Goal: Task Accomplishment & Management: Complete application form

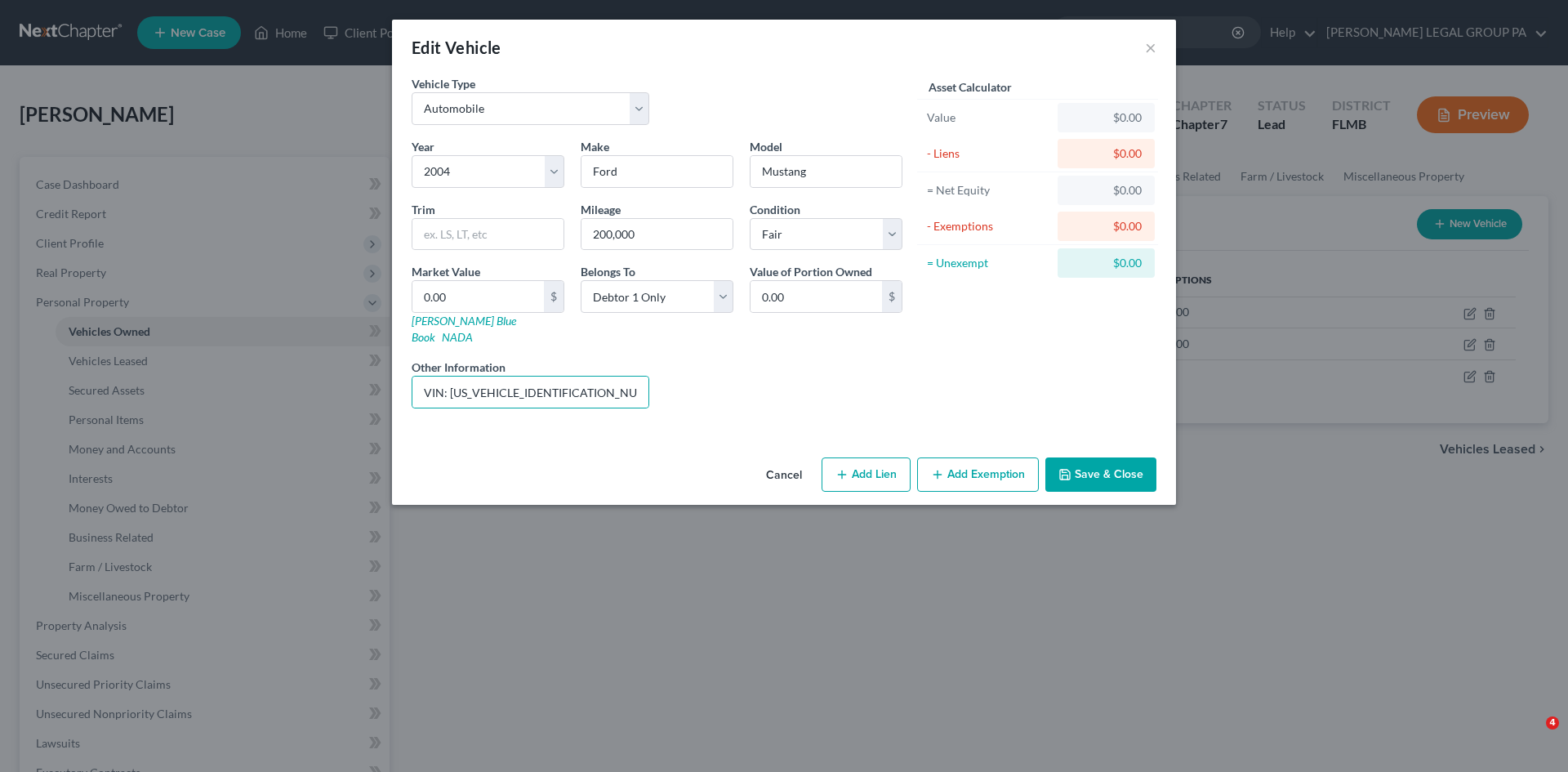
select select "0"
select select "22"
select select "3"
select select "0"
click at [1102, 472] on button "Save & Close" at bounding box center [1100, 474] width 111 height 34
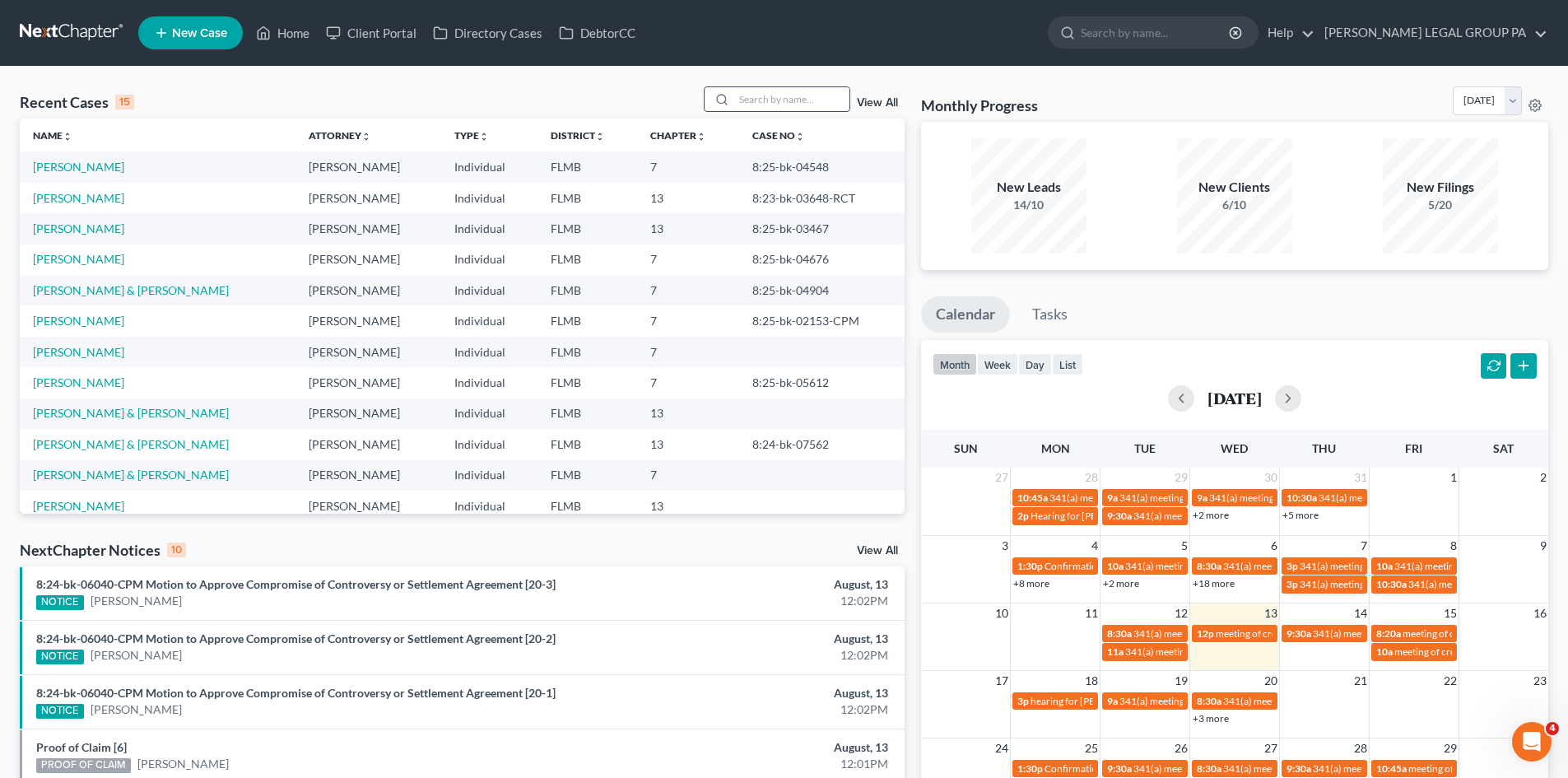
click at [794, 104] on input "search" at bounding box center [792, 99] width 115 height 24
type input "mendoza"
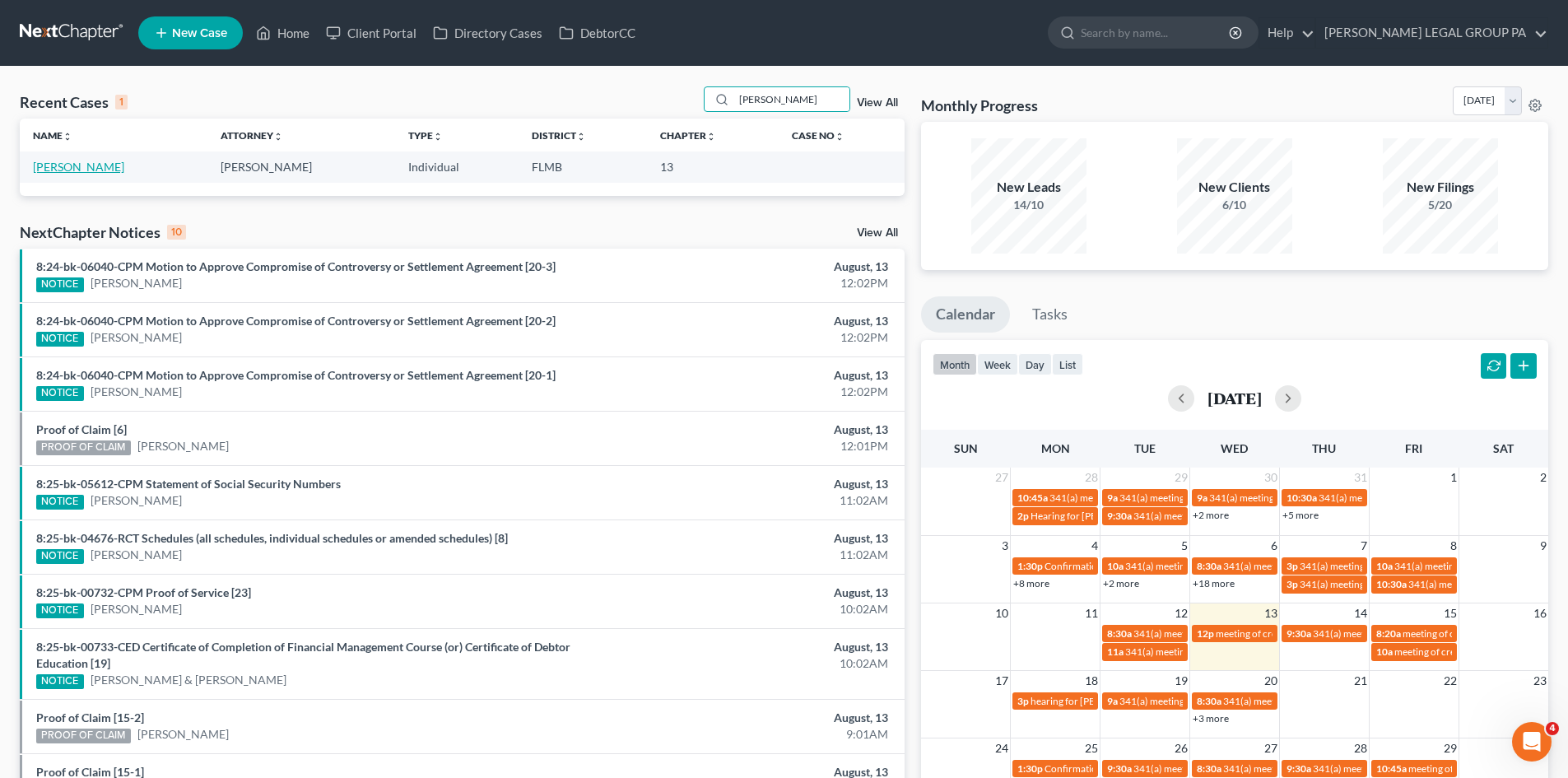
click at [59, 166] on link "Mendoza, Liza" at bounding box center [78, 167] width 92 height 14
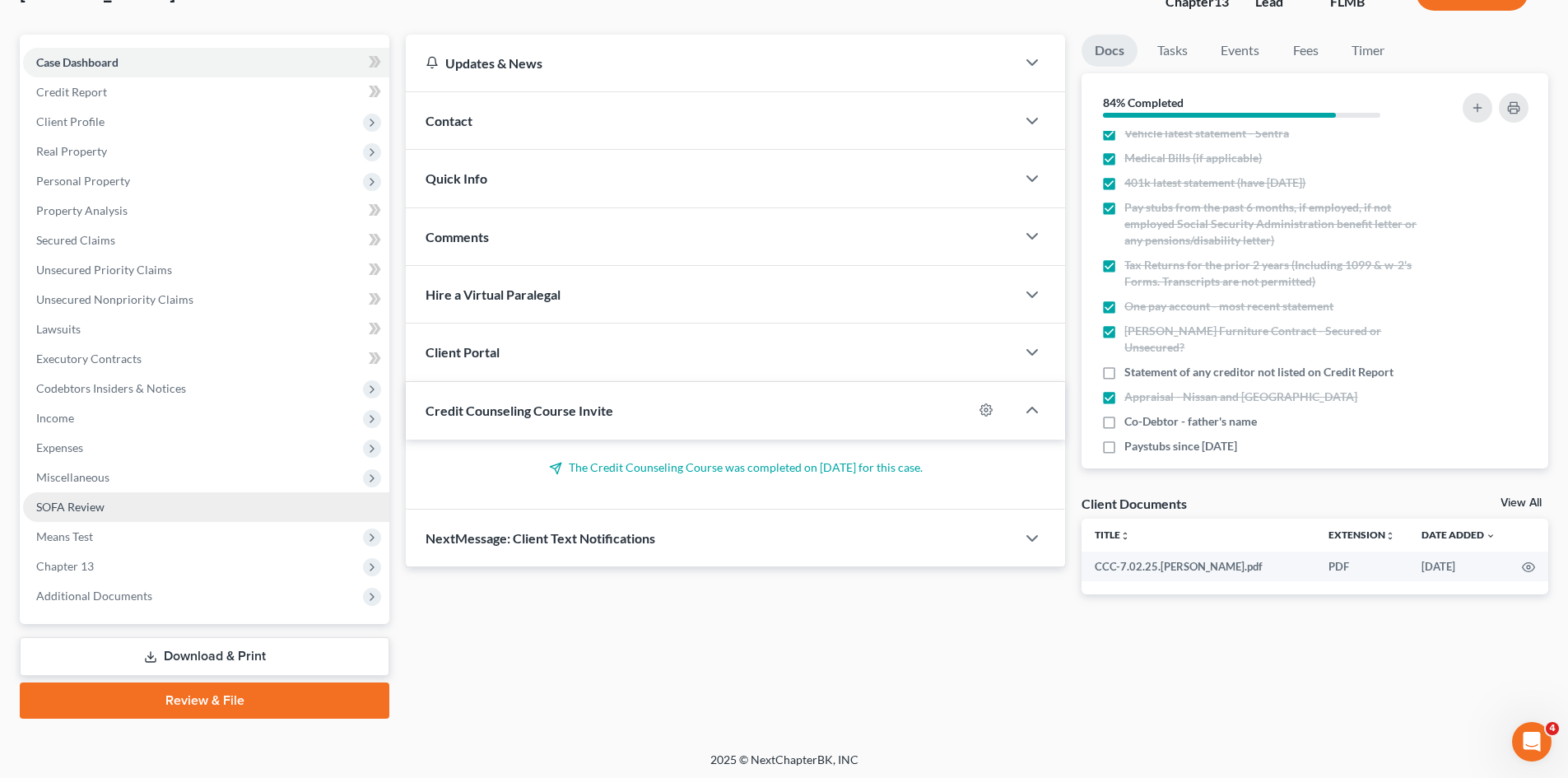
scroll to position [127, 0]
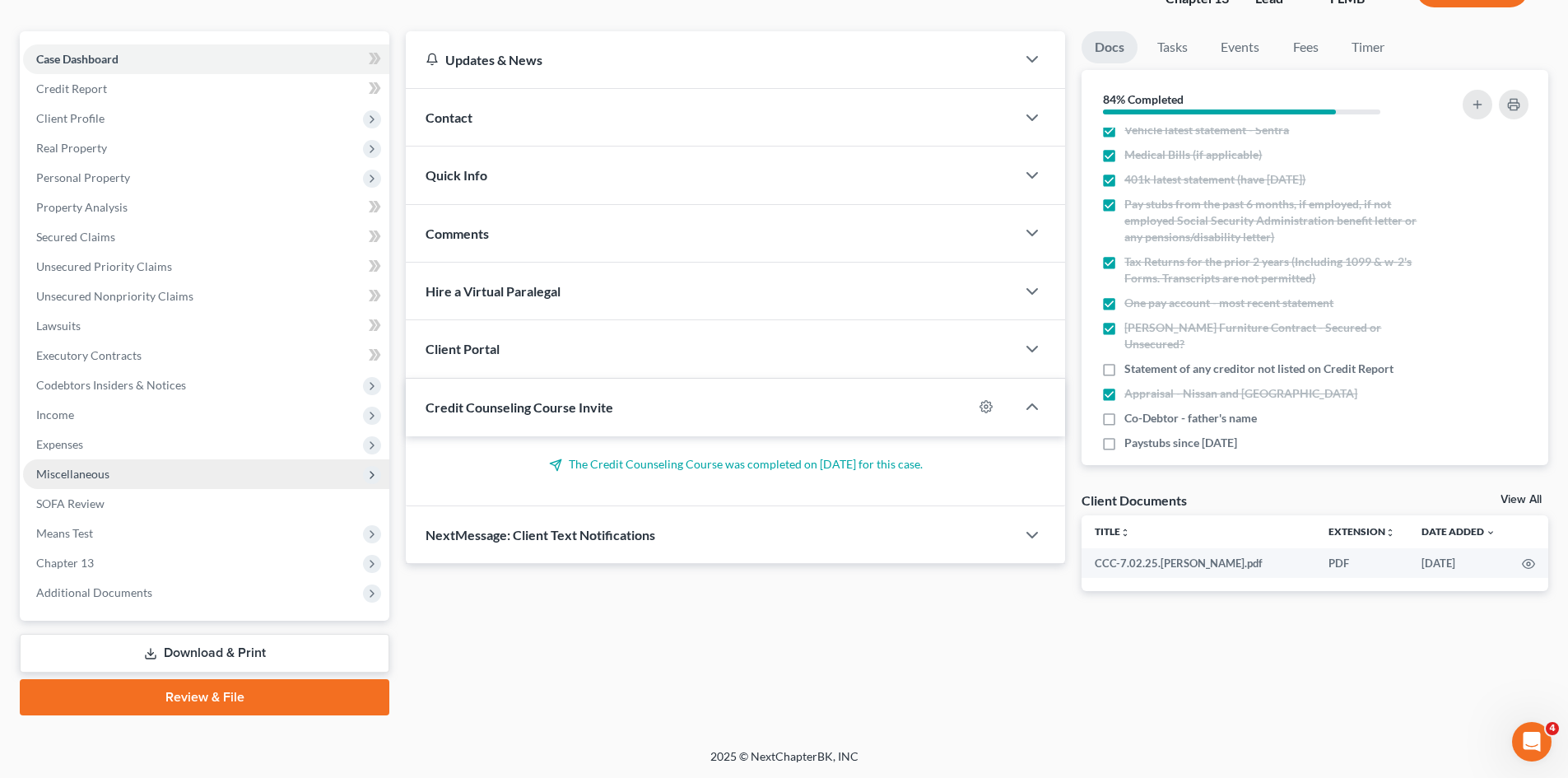
click at [98, 470] on span "Miscellaneous" at bounding box center [72, 474] width 73 height 14
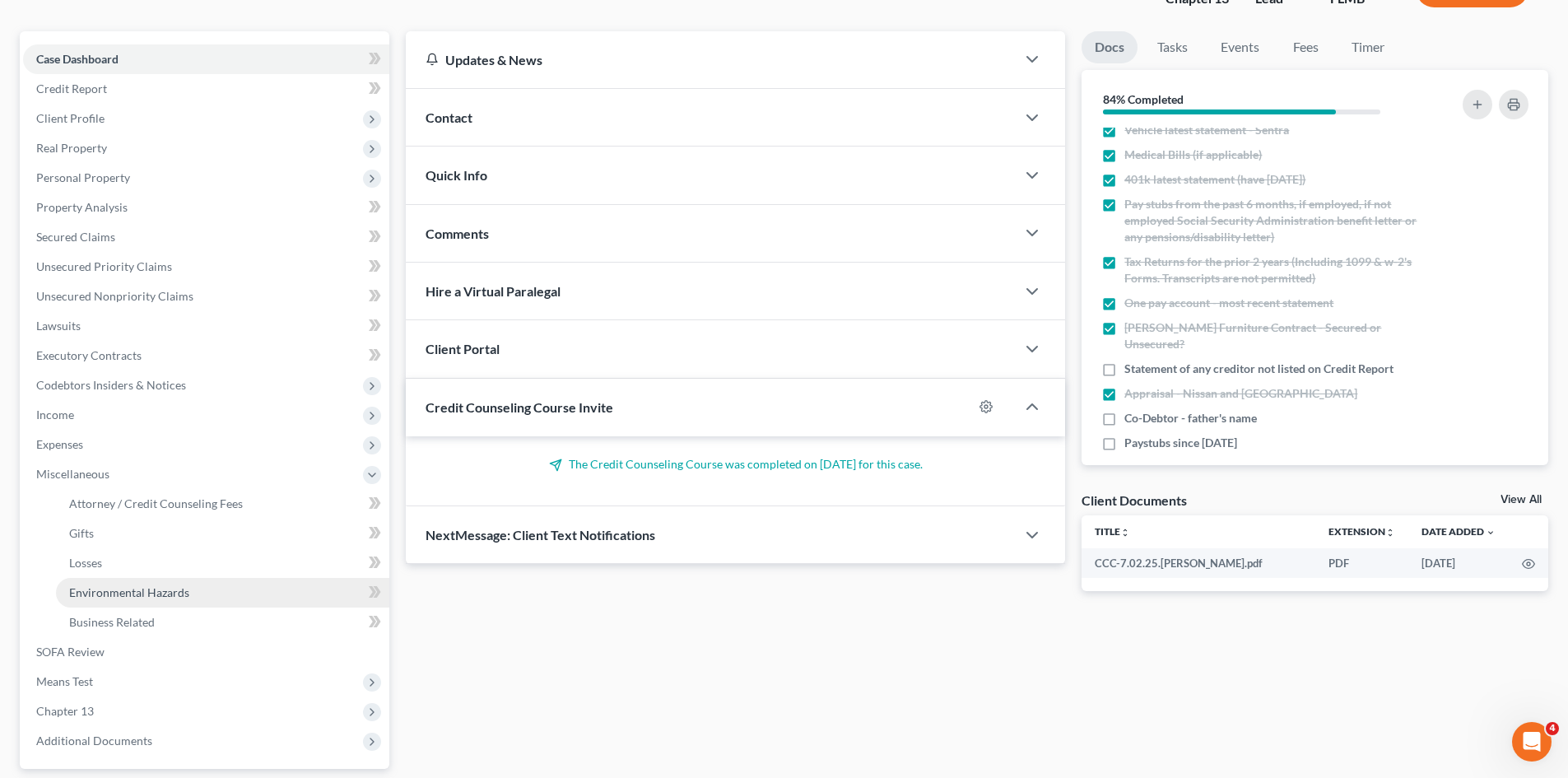
click at [158, 599] on link "Environmental Hazards" at bounding box center [223, 592] width 333 height 29
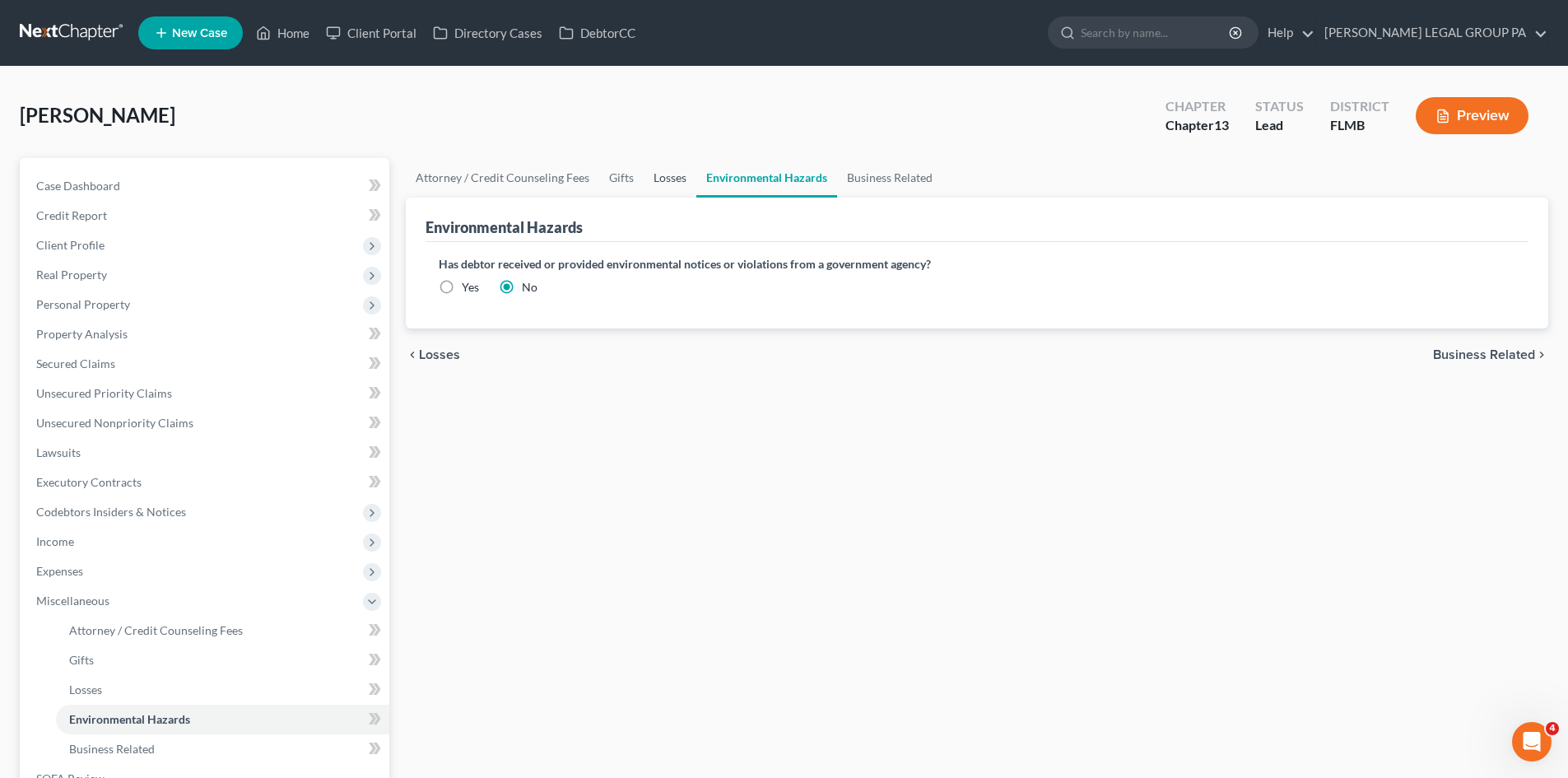
click at [668, 181] on link "Losses" at bounding box center [670, 177] width 53 height 40
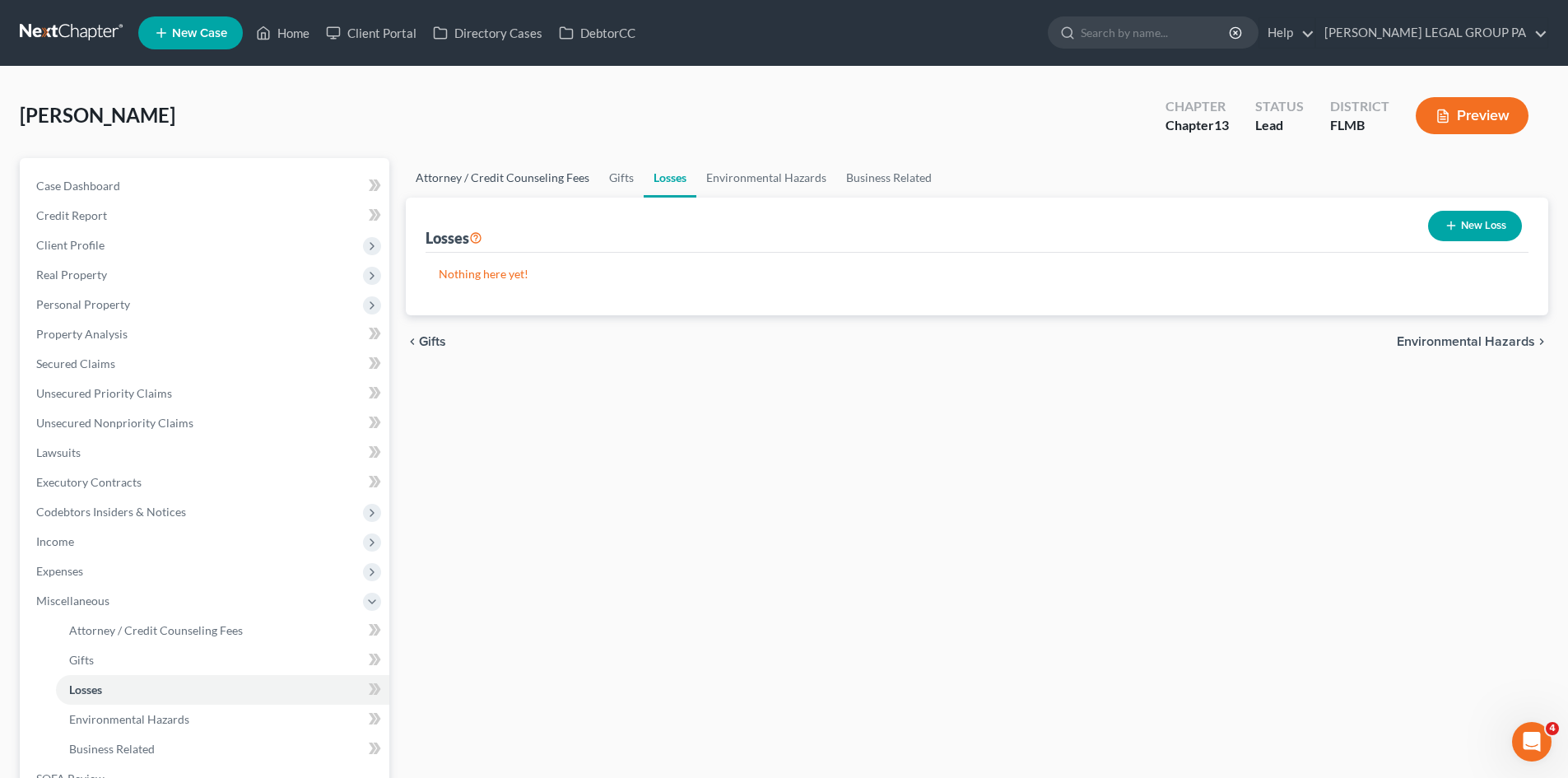
click at [514, 173] on link "Attorney / Credit Counseling Fees" at bounding box center [502, 177] width 193 height 40
select select "0"
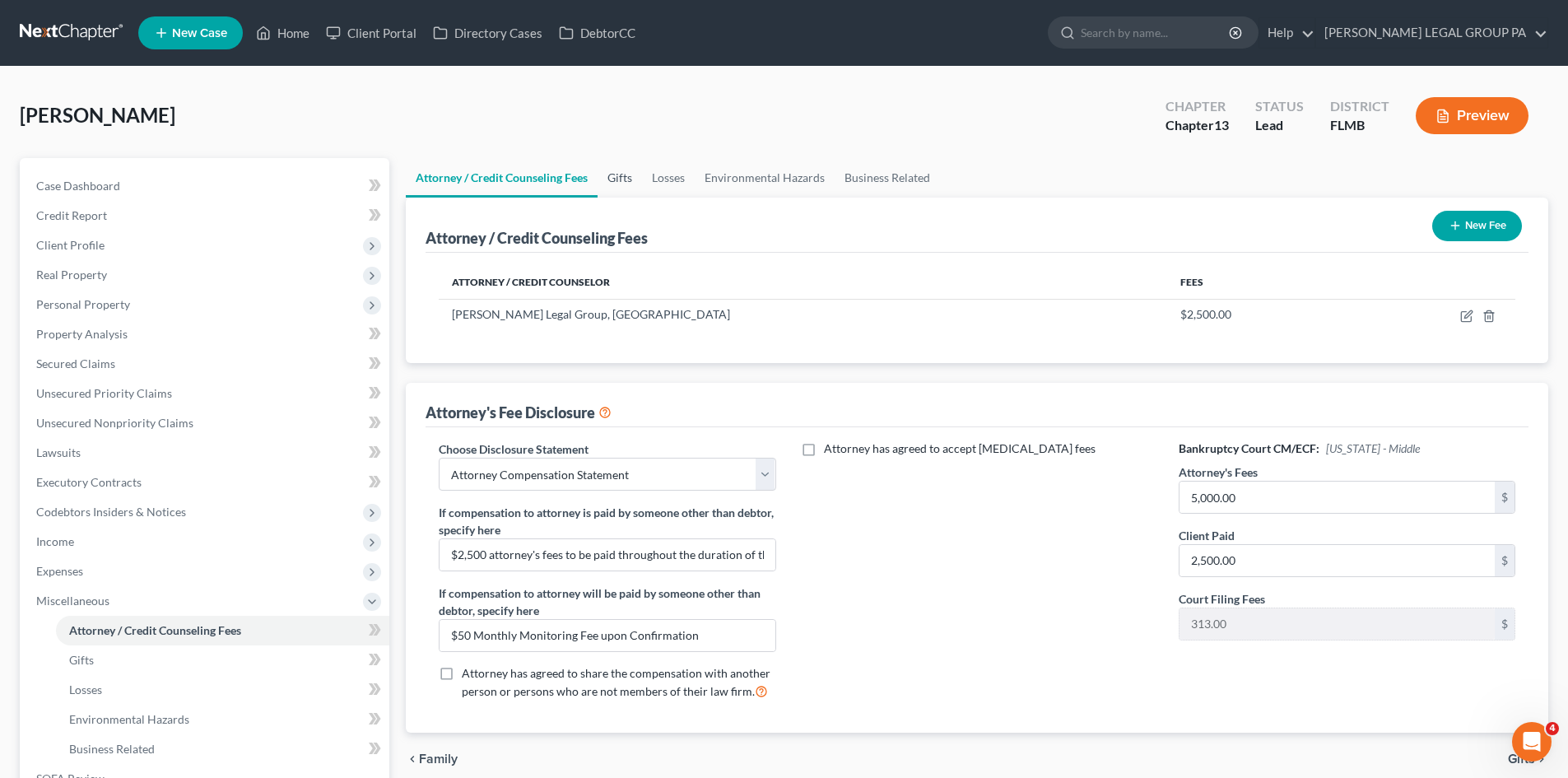
click at [607, 172] on link "Gifts" at bounding box center [619, 177] width 45 height 40
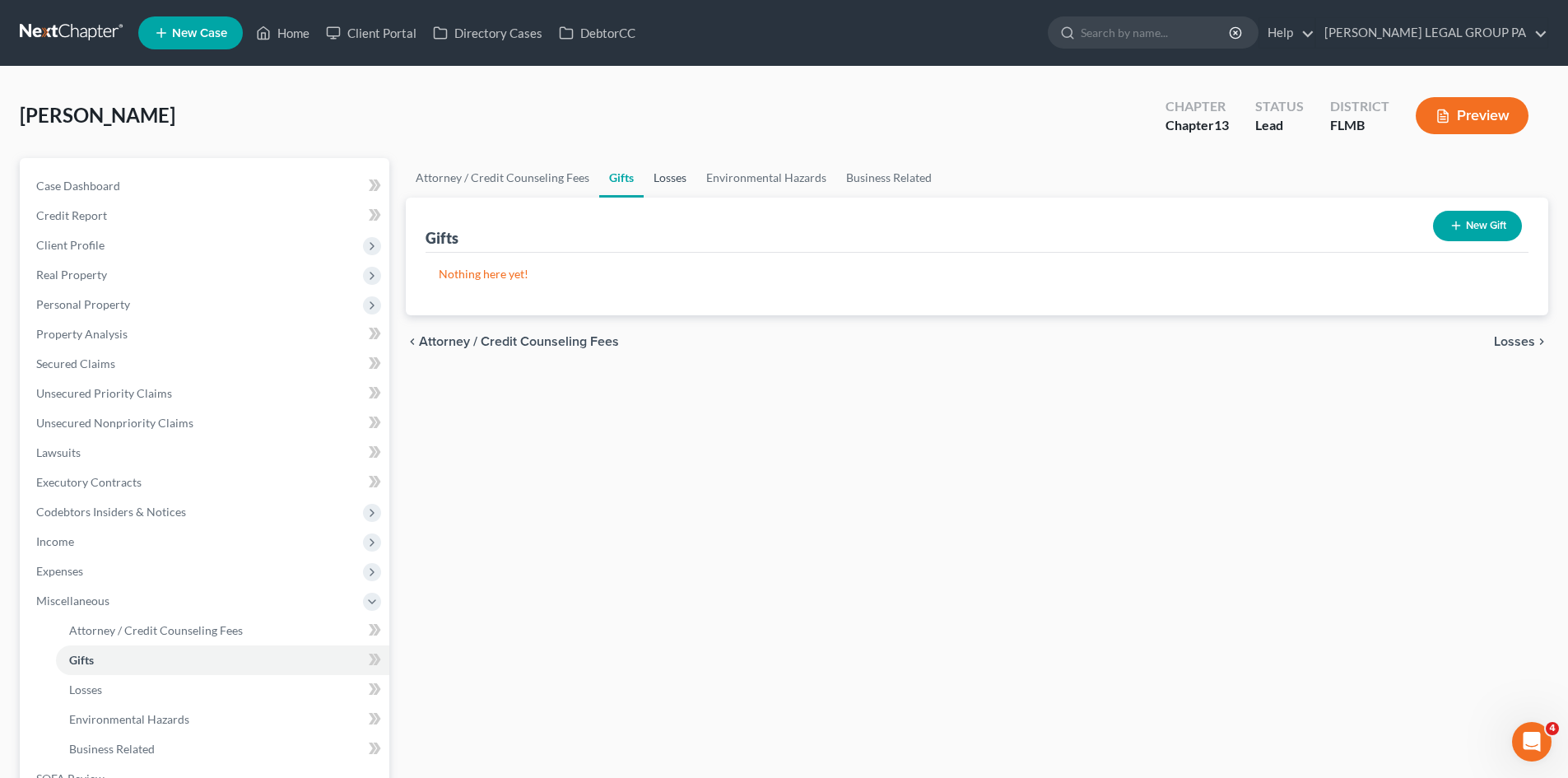
click at [675, 170] on link "Losses" at bounding box center [670, 177] width 53 height 40
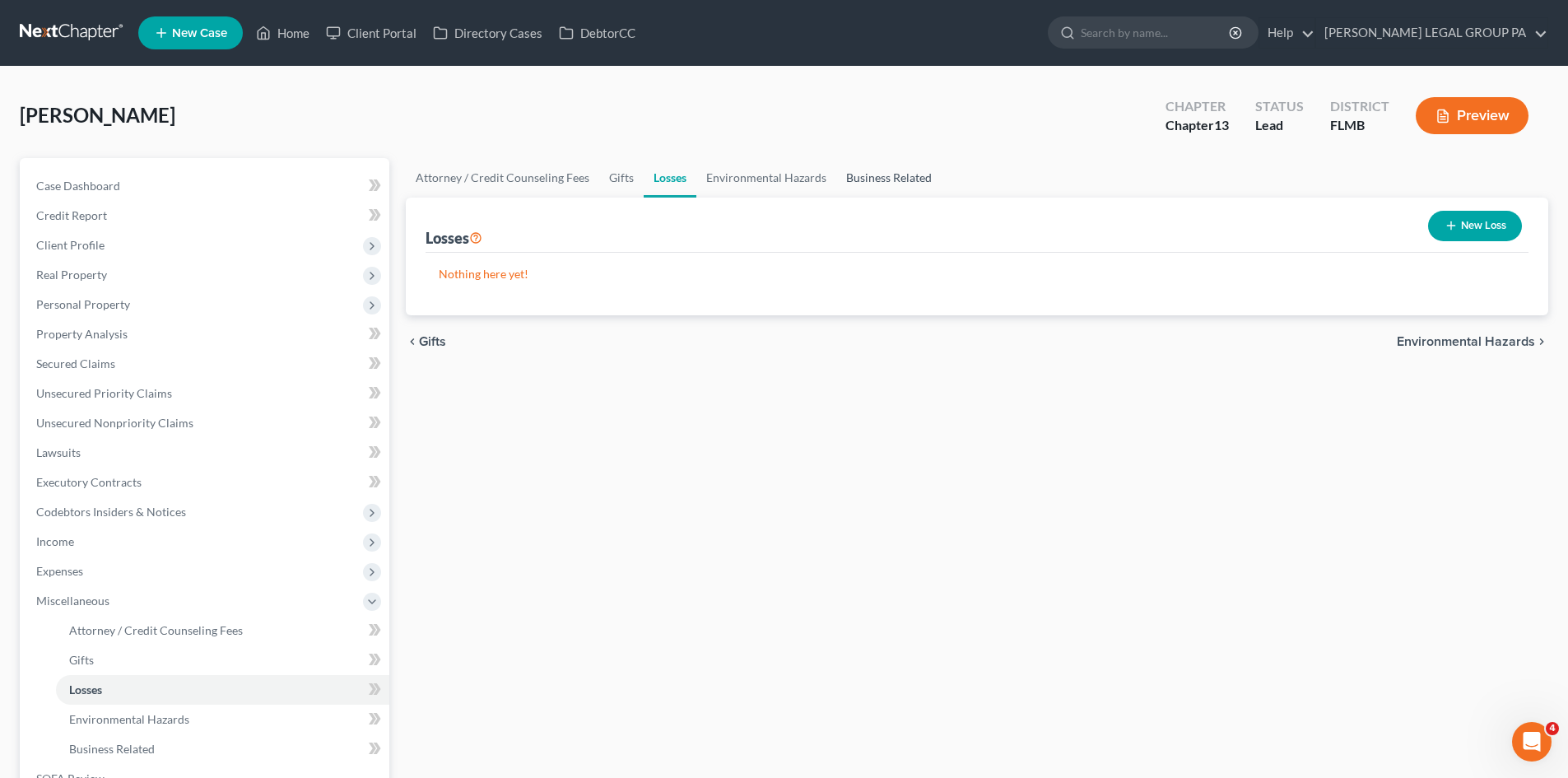
click at [836, 177] on link "Business Related" at bounding box center [888, 177] width 105 height 40
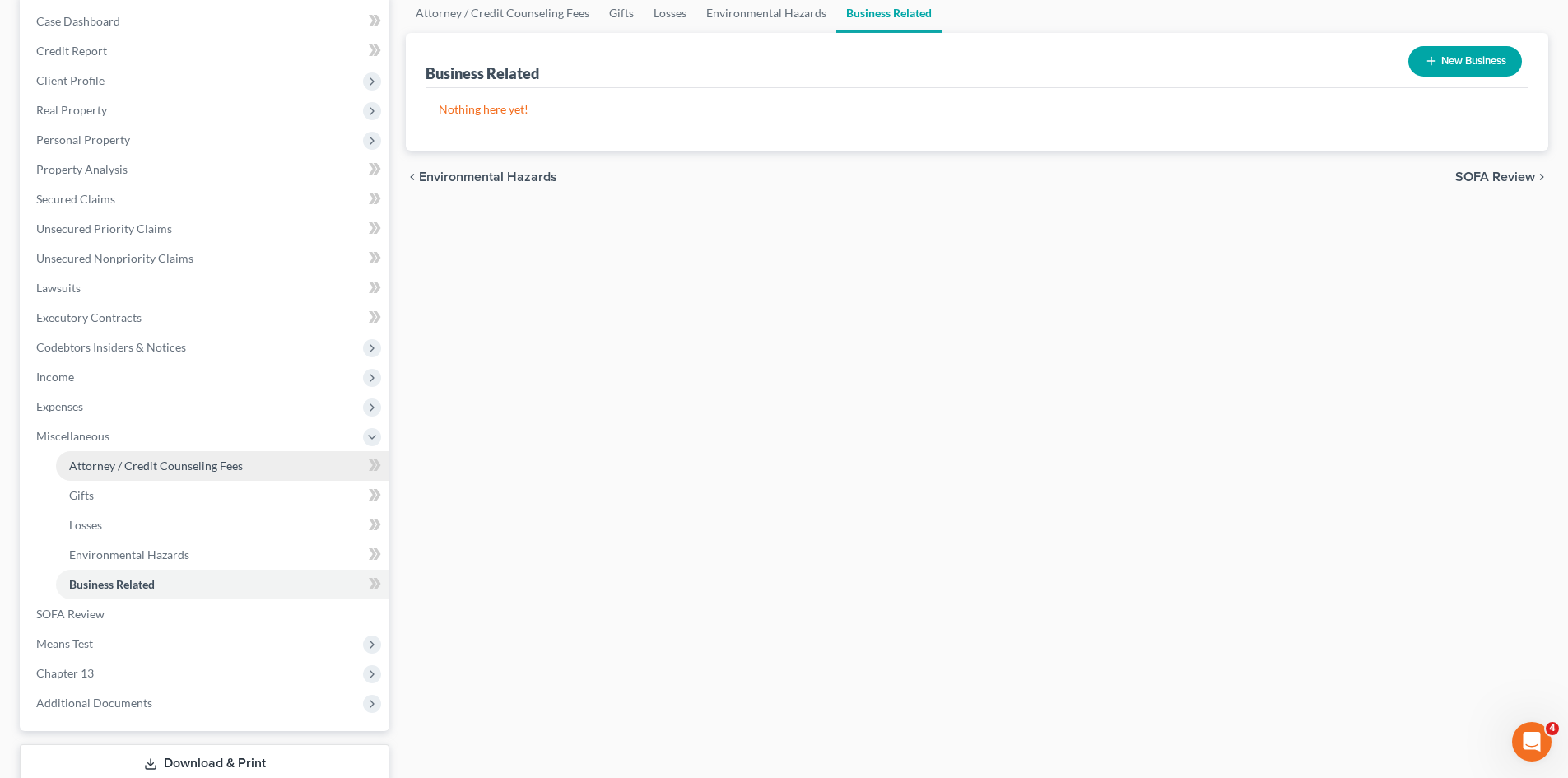
click at [146, 466] on span "Attorney / Credit Counseling Fees" at bounding box center [156, 465] width 173 height 14
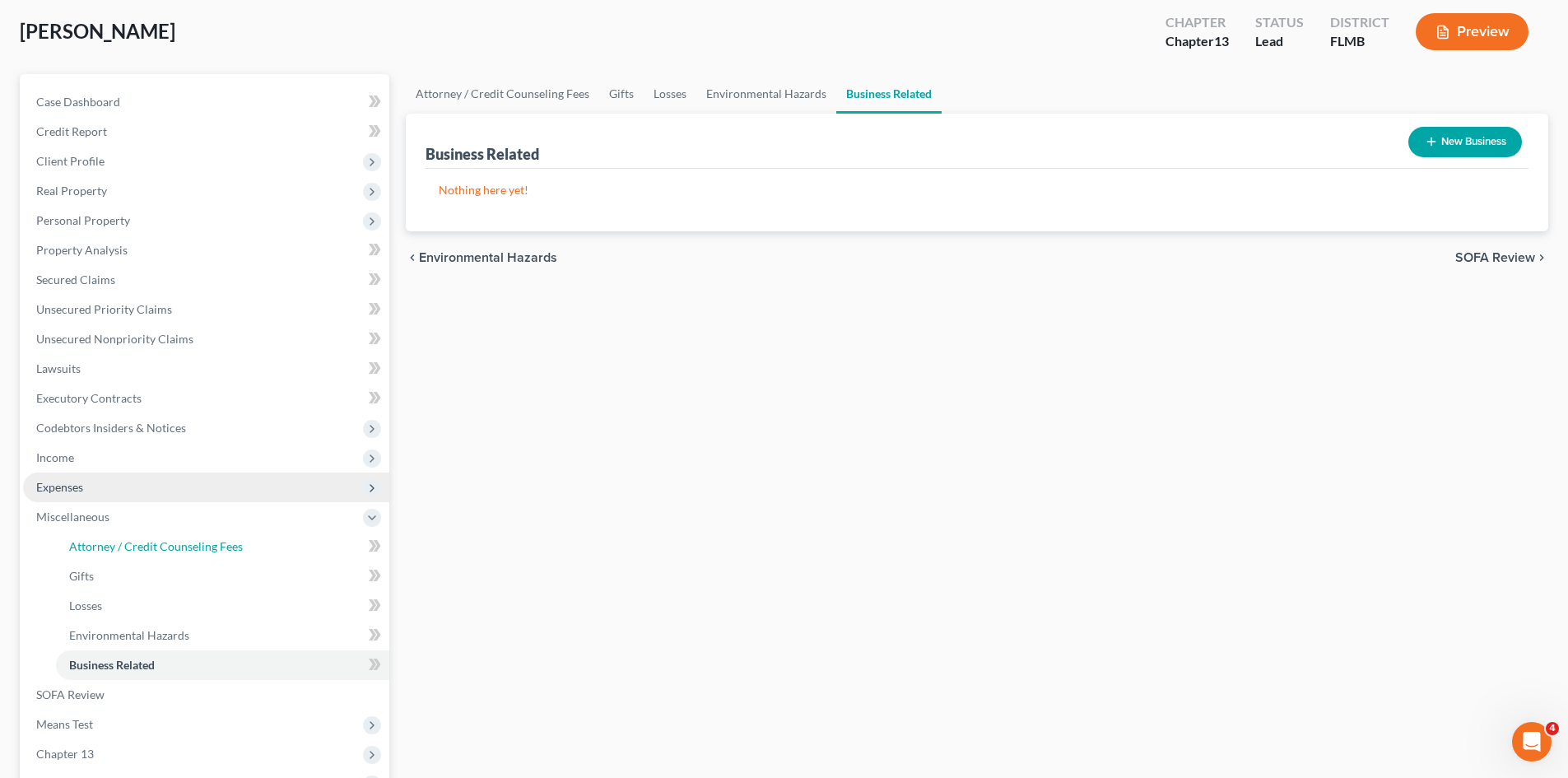
select select "0"
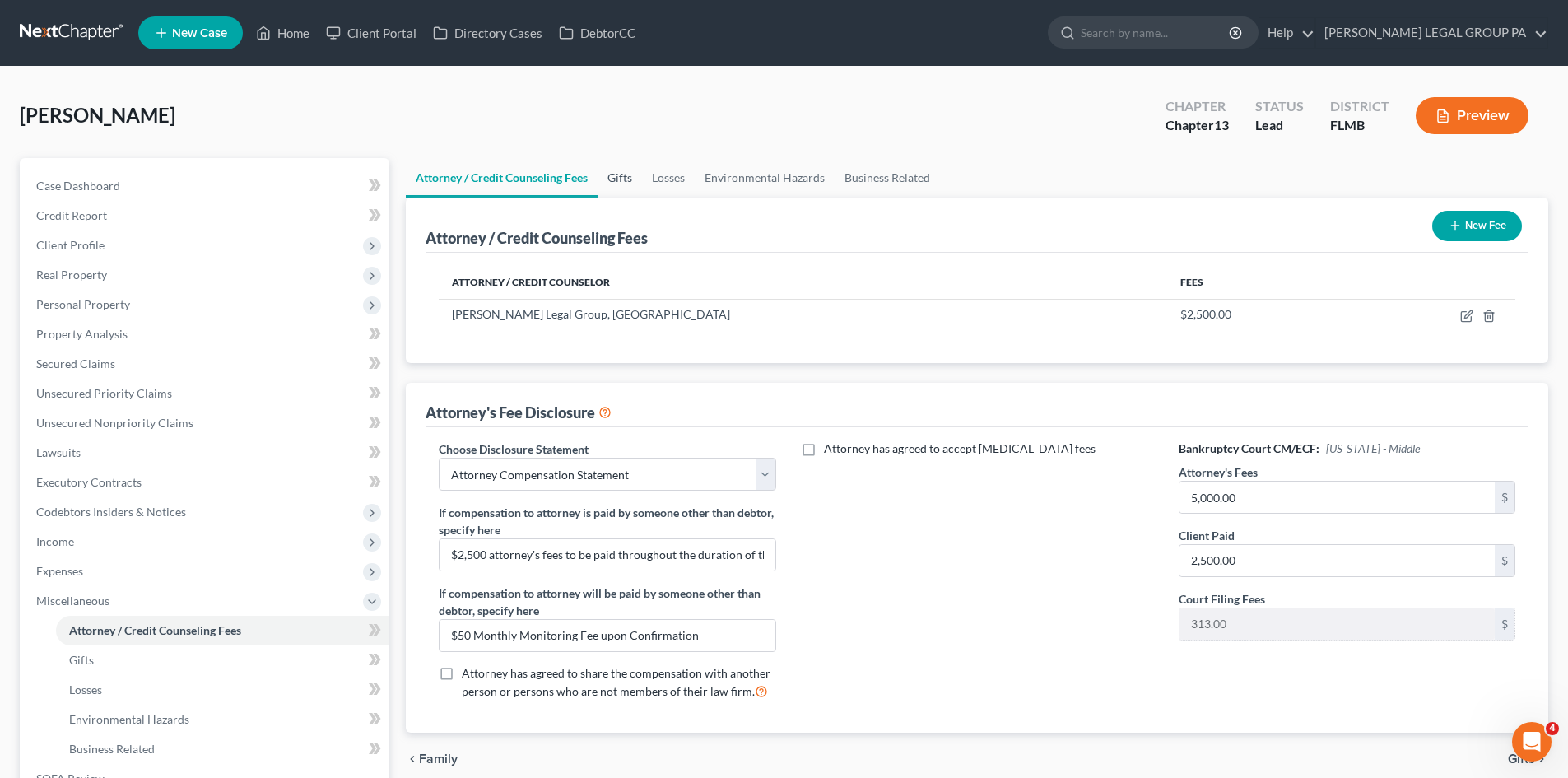
click at [624, 173] on link "Gifts" at bounding box center [619, 177] width 45 height 40
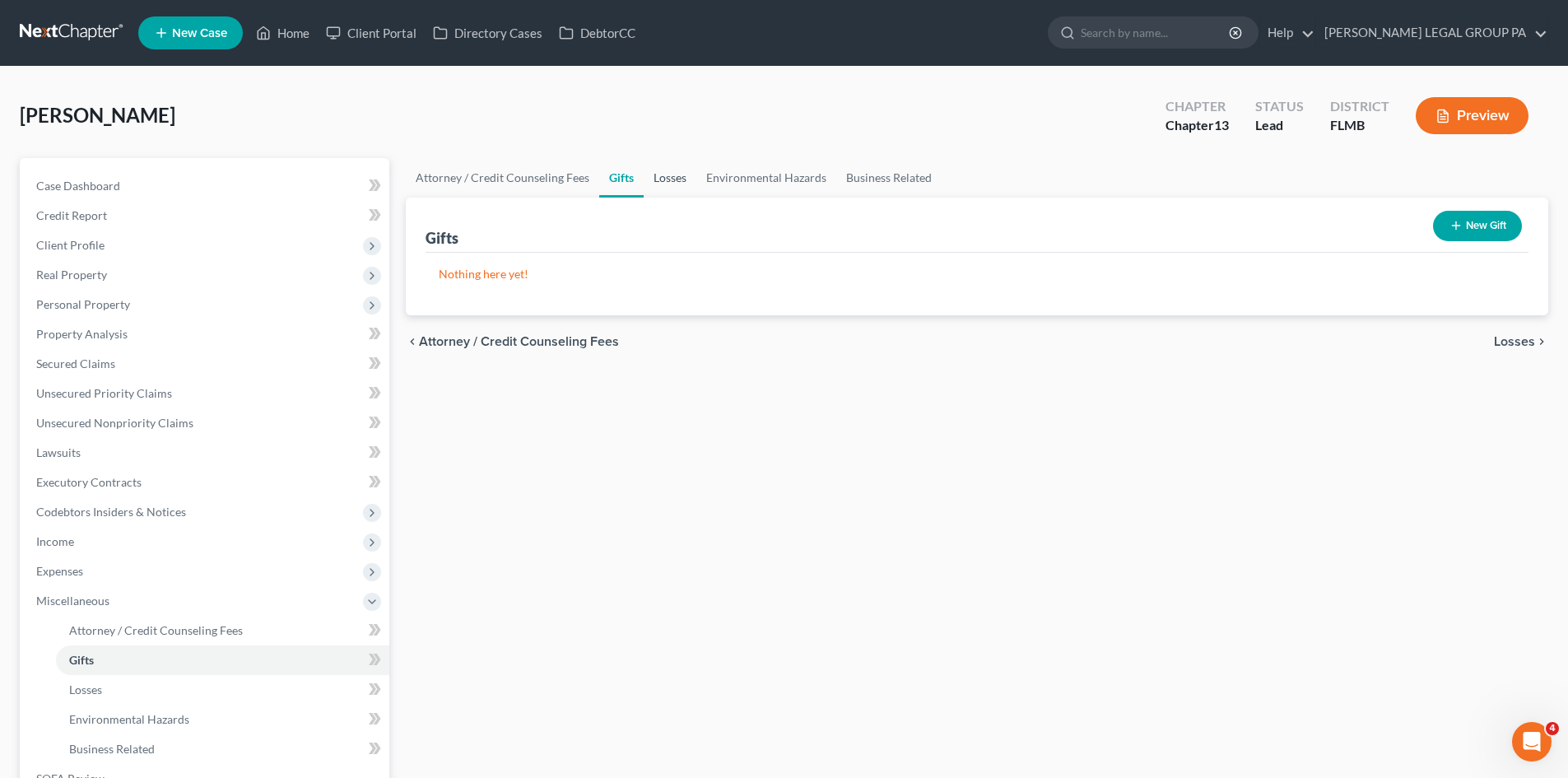
click at [672, 178] on link "Losses" at bounding box center [670, 177] width 53 height 40
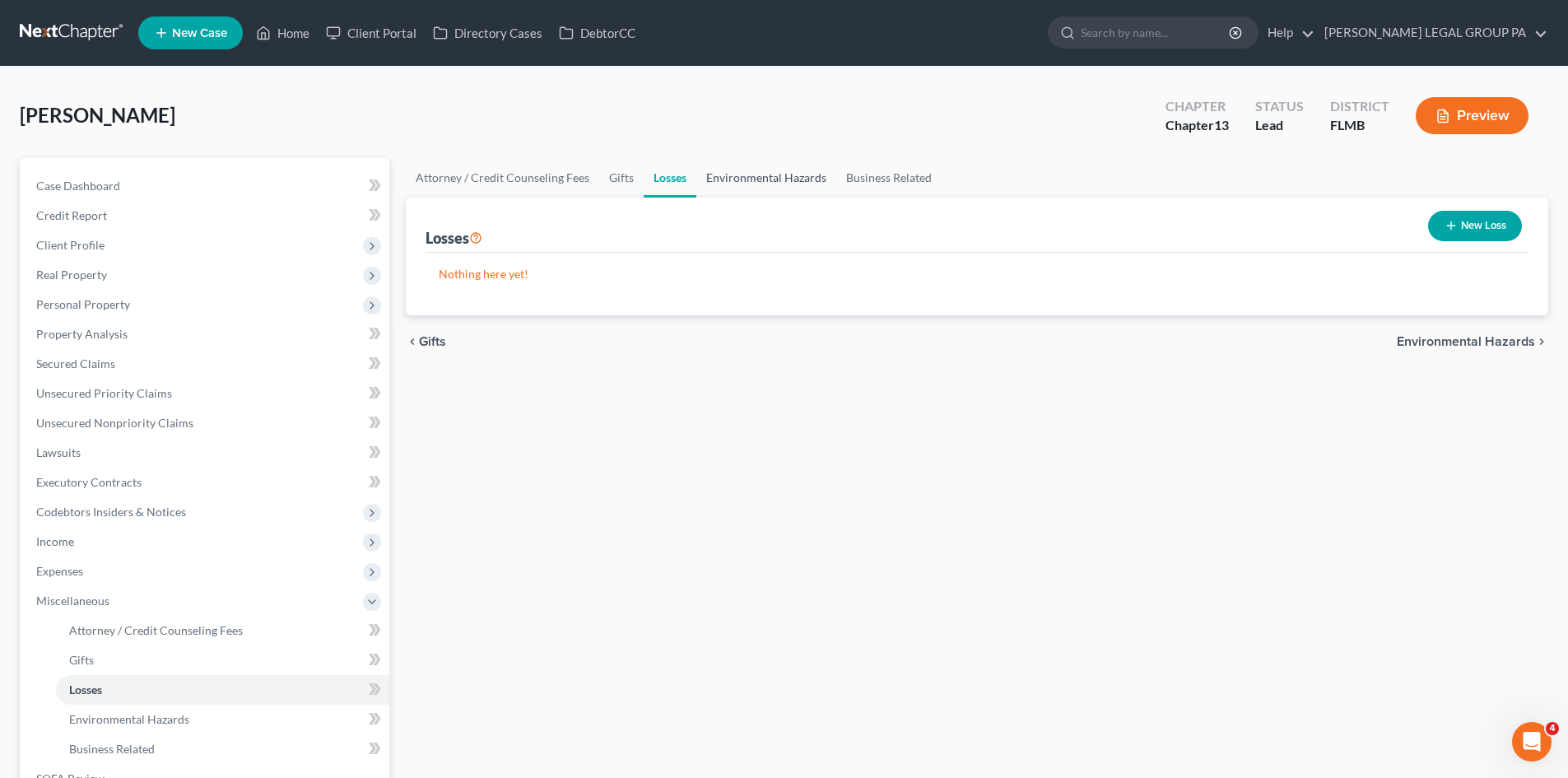
click at [743, 181] on link "Environmental Hazards" at bounding box center [766, 177] width 140 height 40
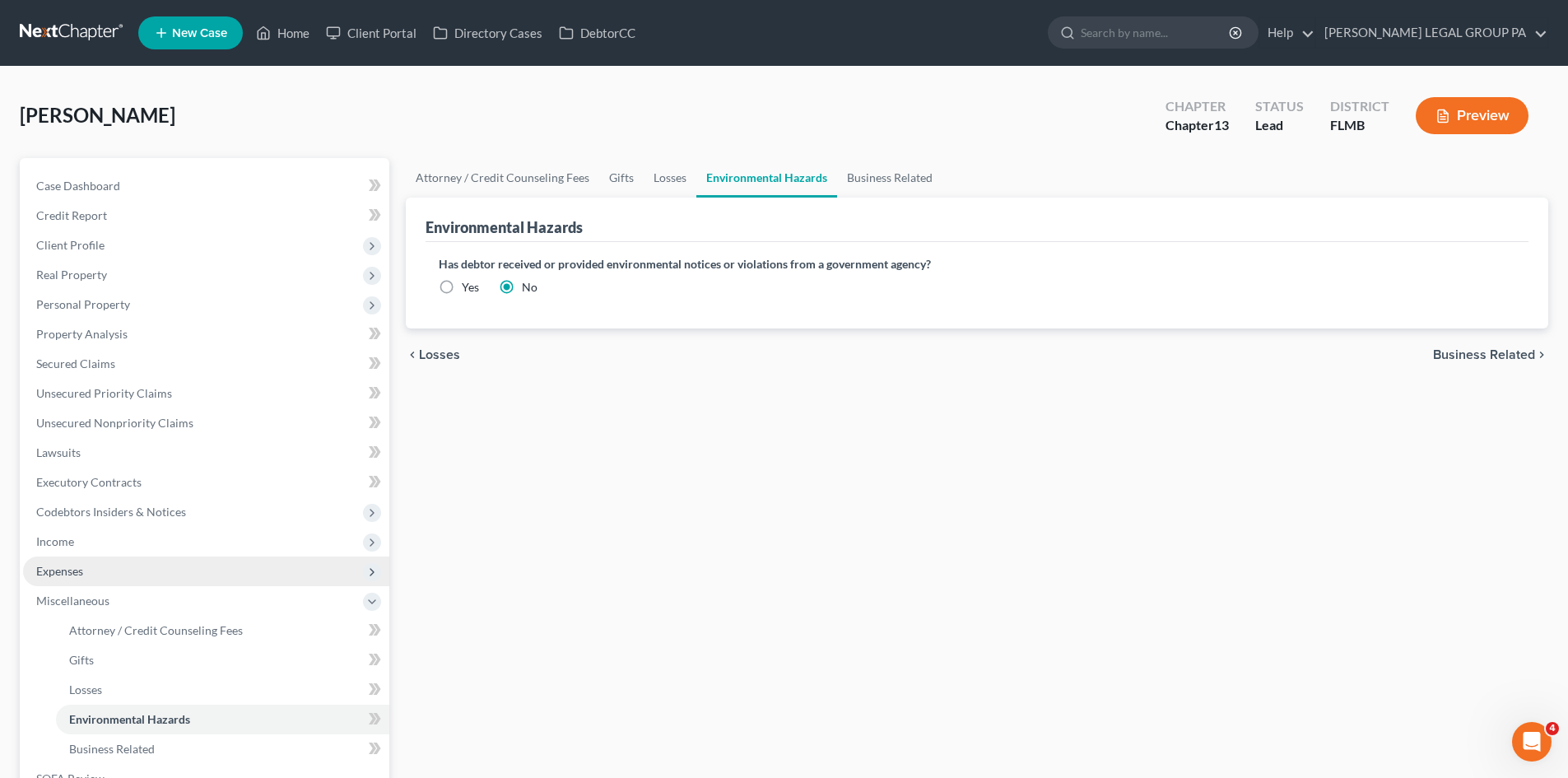
click at [103, 573] on span "Expenses" at bounding box center [205, 570] width 366 height 29
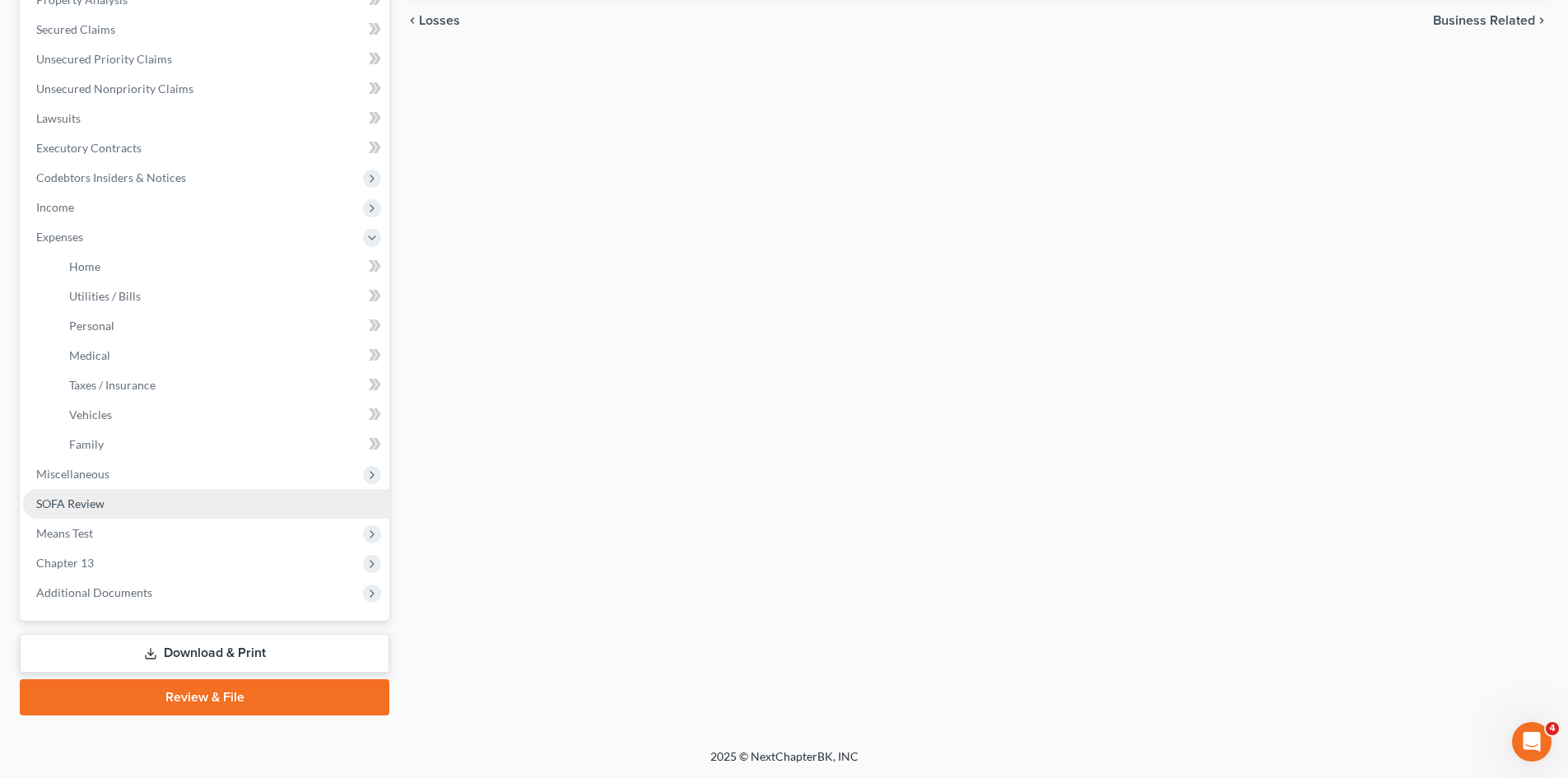
click at [113, 491] on link "SOFA Review" at bounding box center [205, 503] width 366 height 29
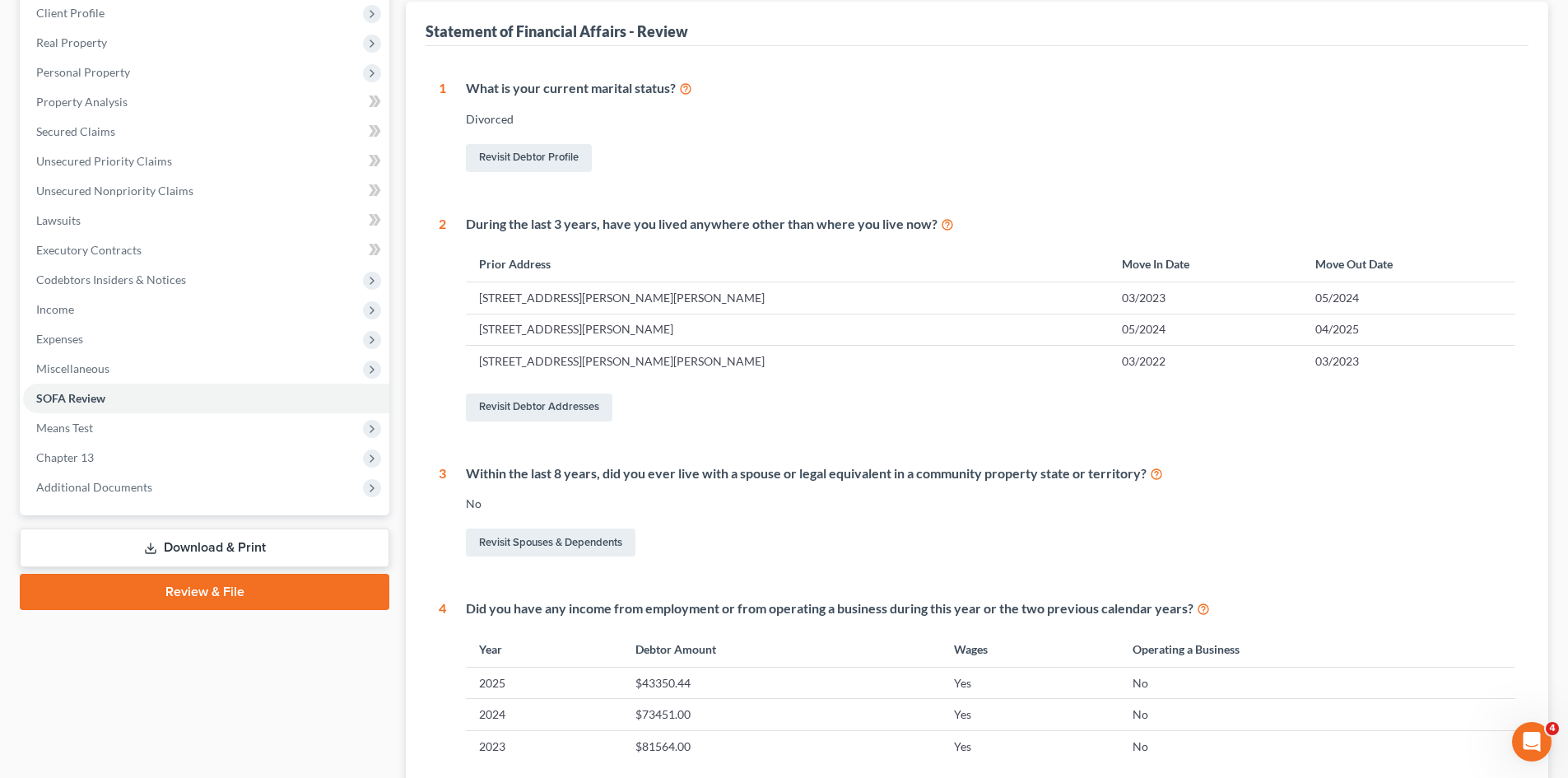
scroll to position [247, 0]
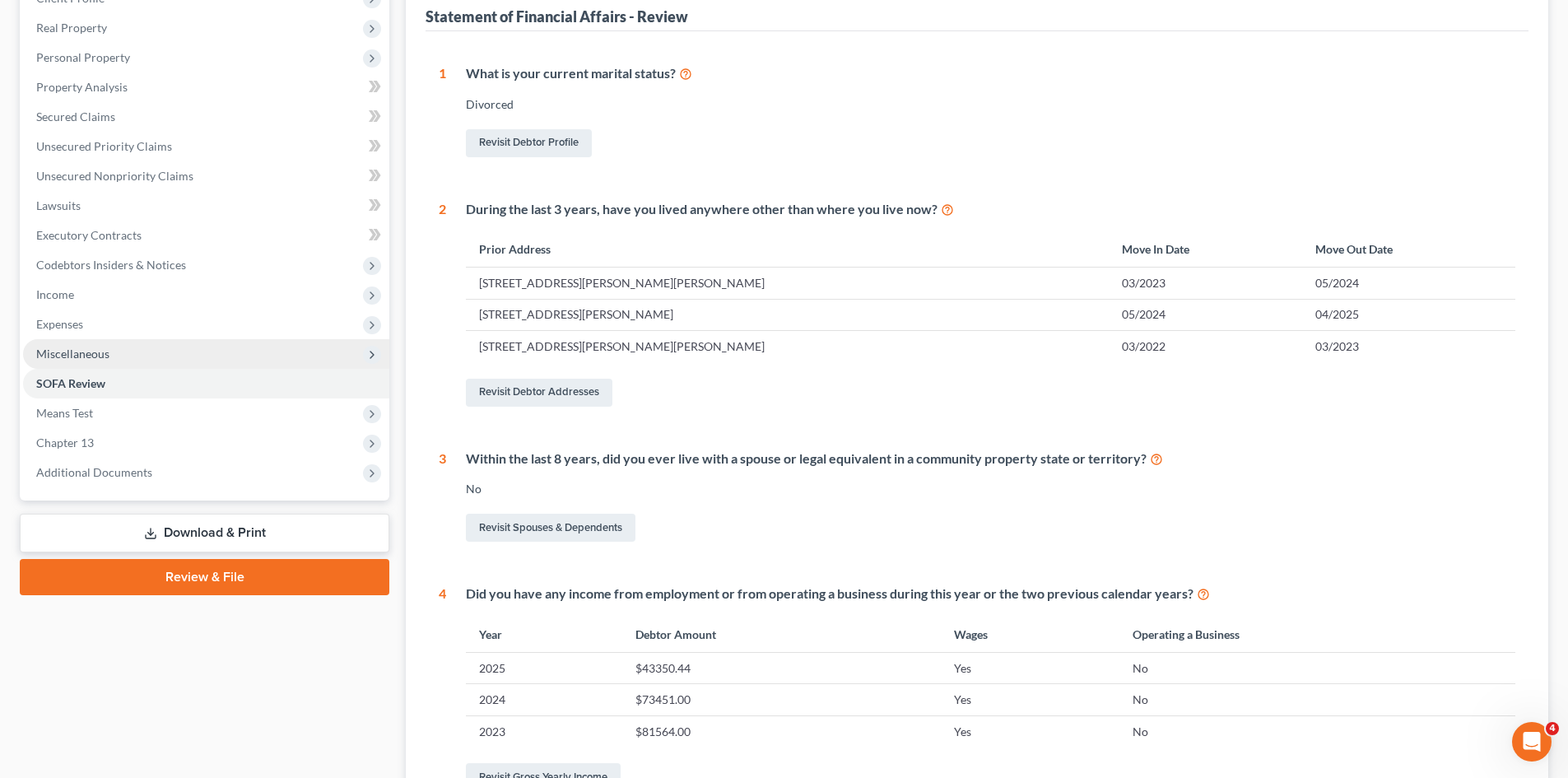
click at [103, 357] on span "Miscellaneous" at bounding box center [72, 353] width 73 height 14
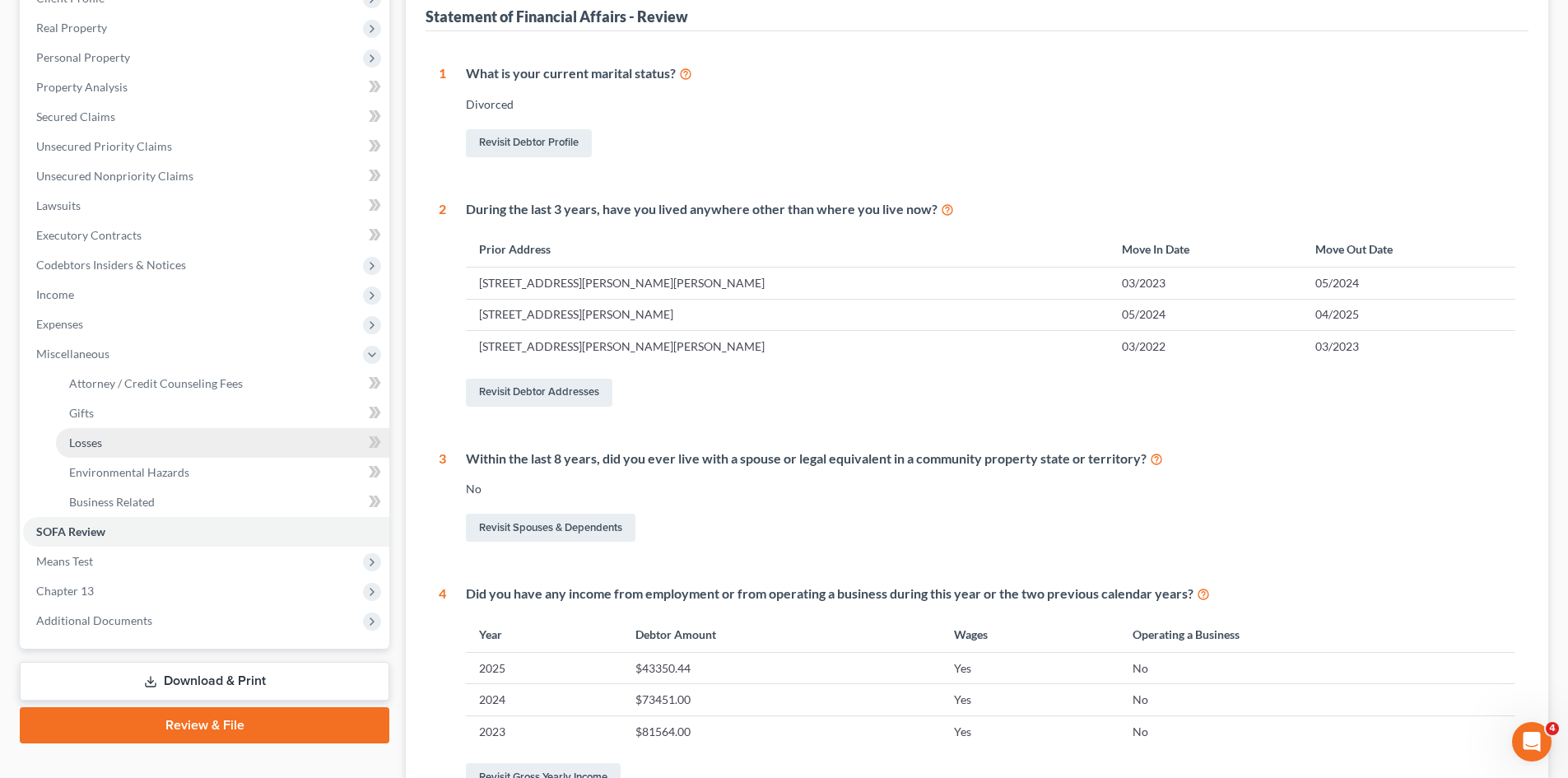
click at [127, 439] on link "Losses" at bounding box center [223, 442] width 333 height 29
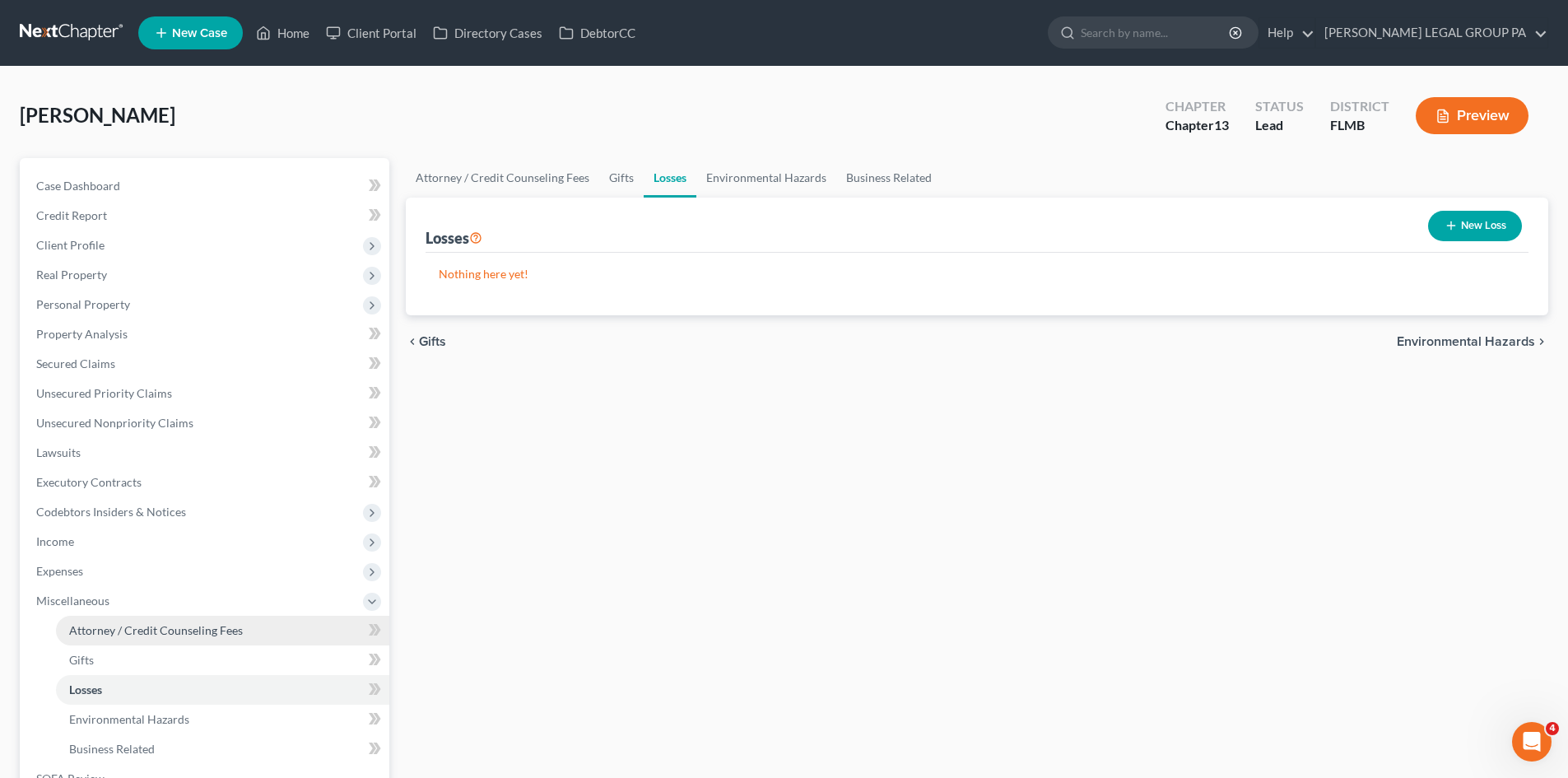
click at [170, 623] on span "Attorney / Credit Counseling Fees" at bounding box center [156, 630] width 173 height 14
select select "0"
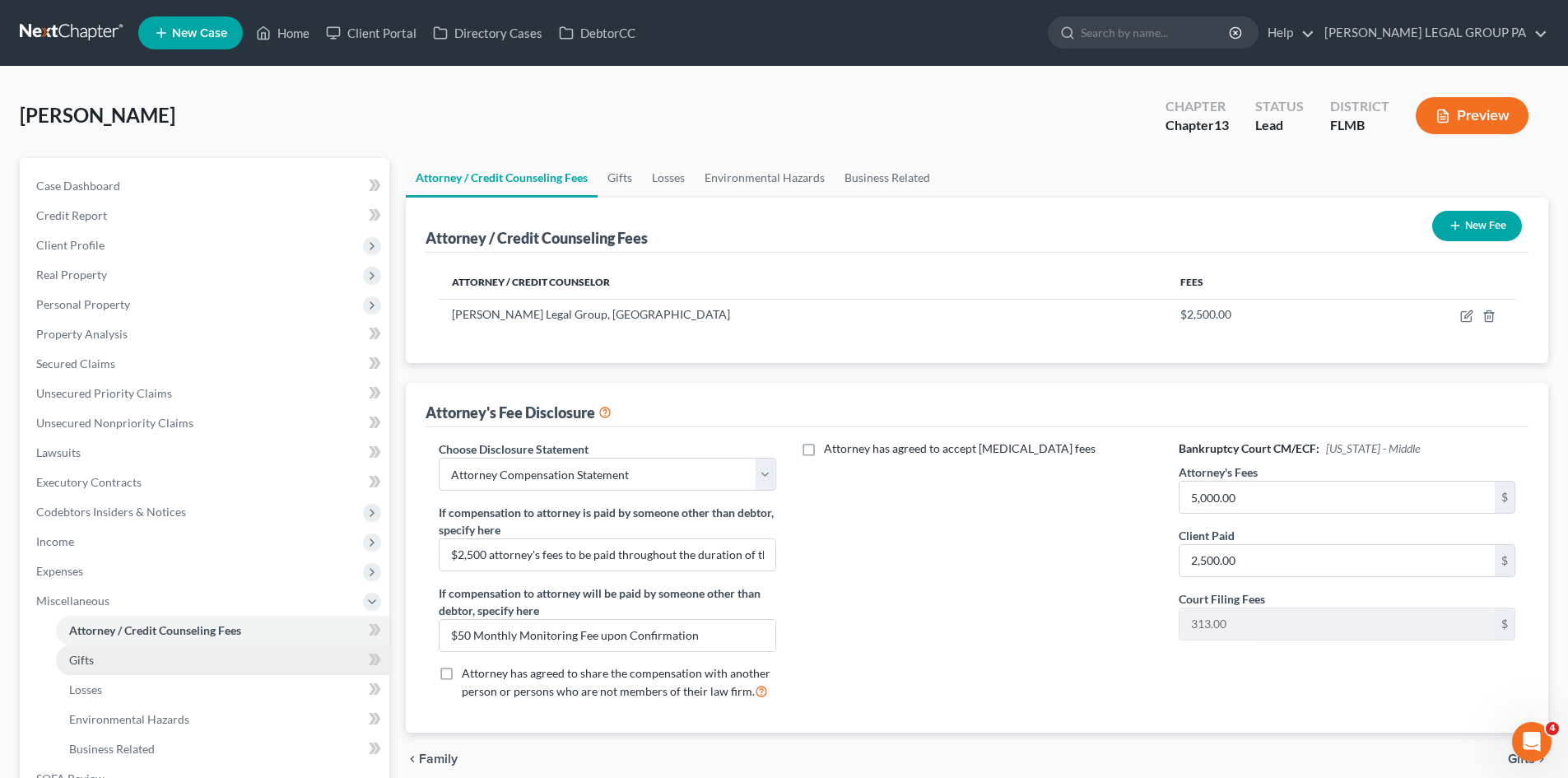
click at [167, 658] on link "Gifts" at bounding box center [223, 659] width 333 height 29
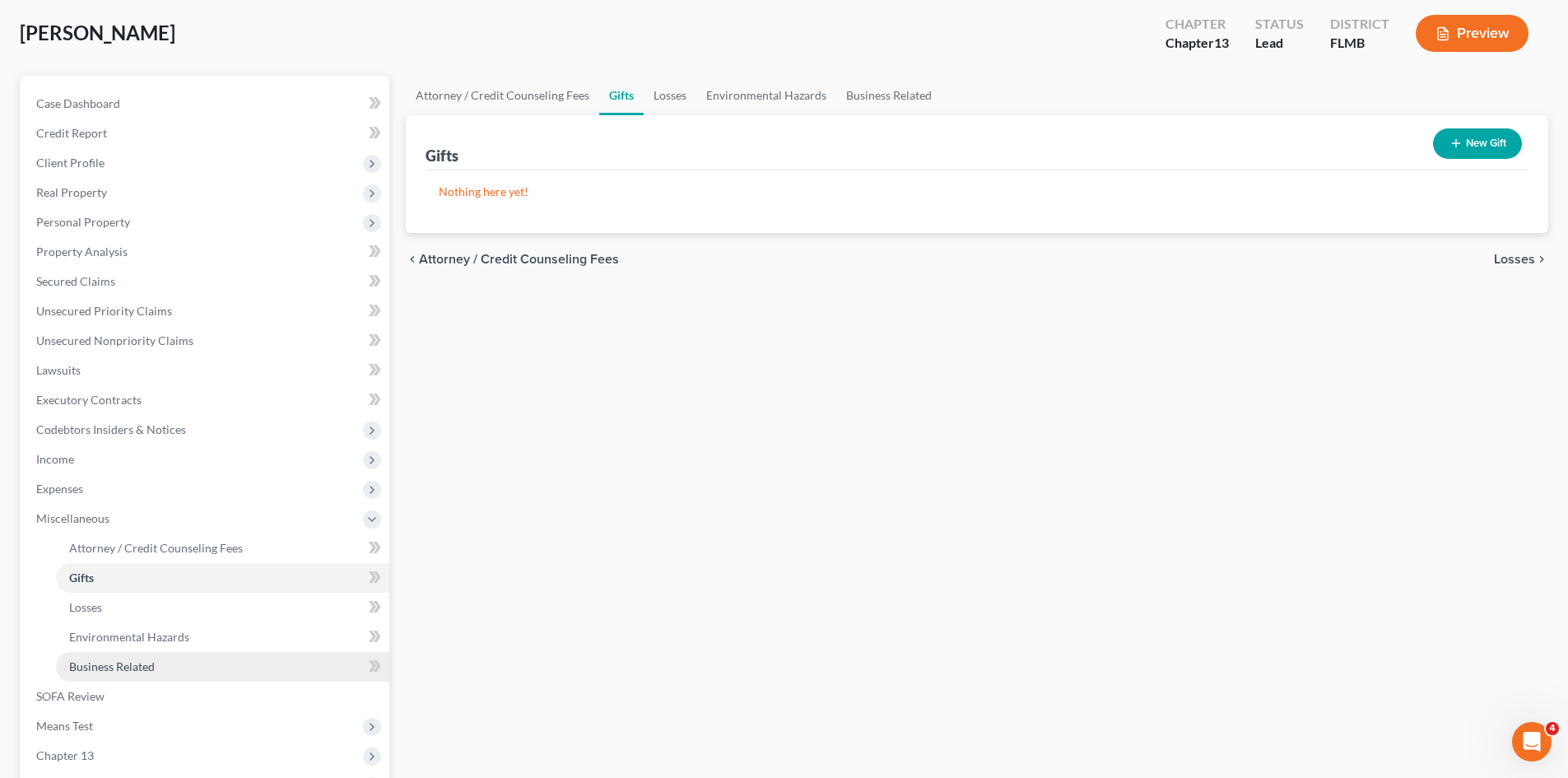
click at [156, 669] on link "Business Related" at bounding box center [223, 666] width 333 height 29
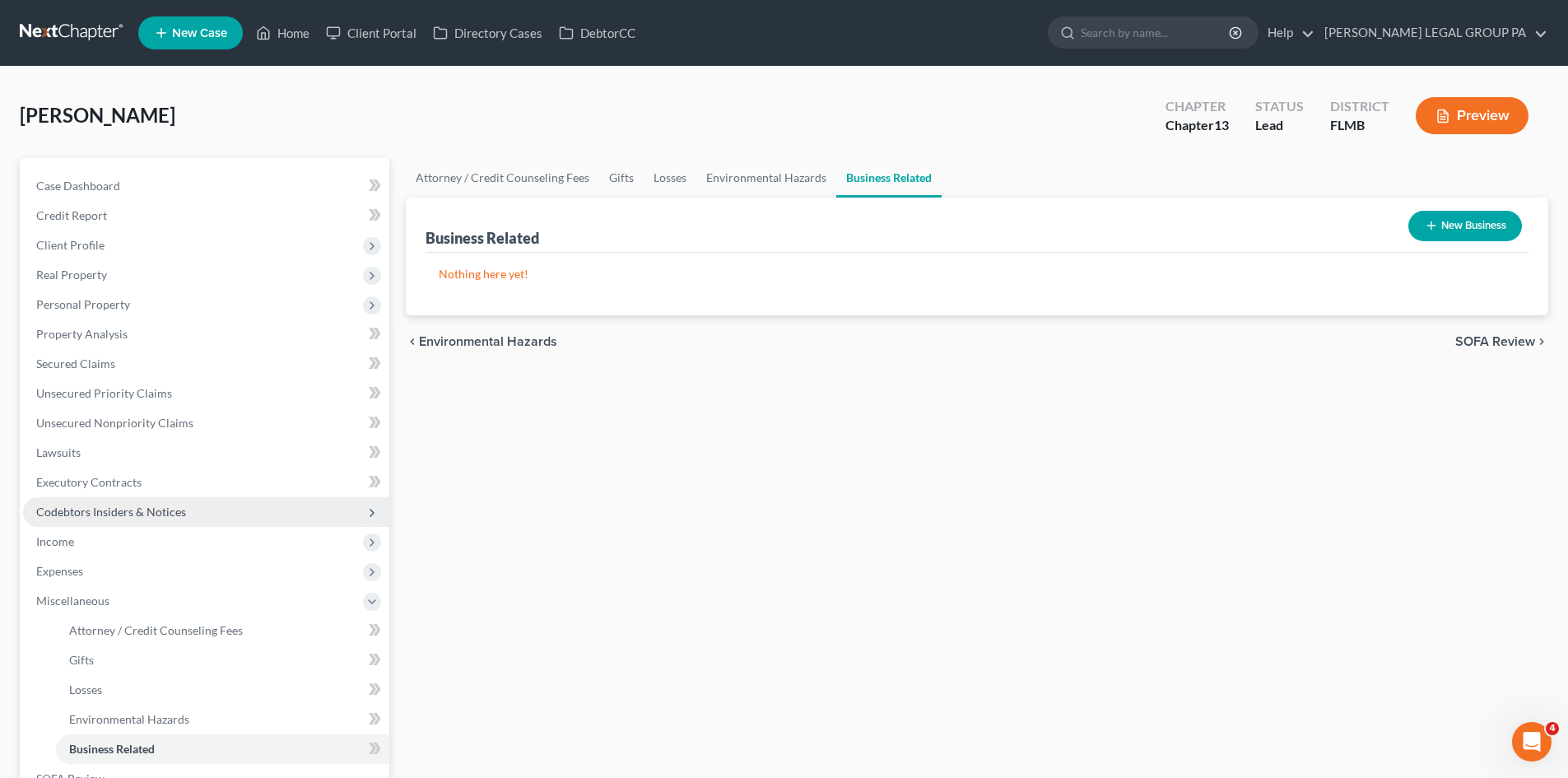
click at [112, 505] on span "Codebtors Insiders & Notices" at bounding box center [111, 511] width 150 height 14
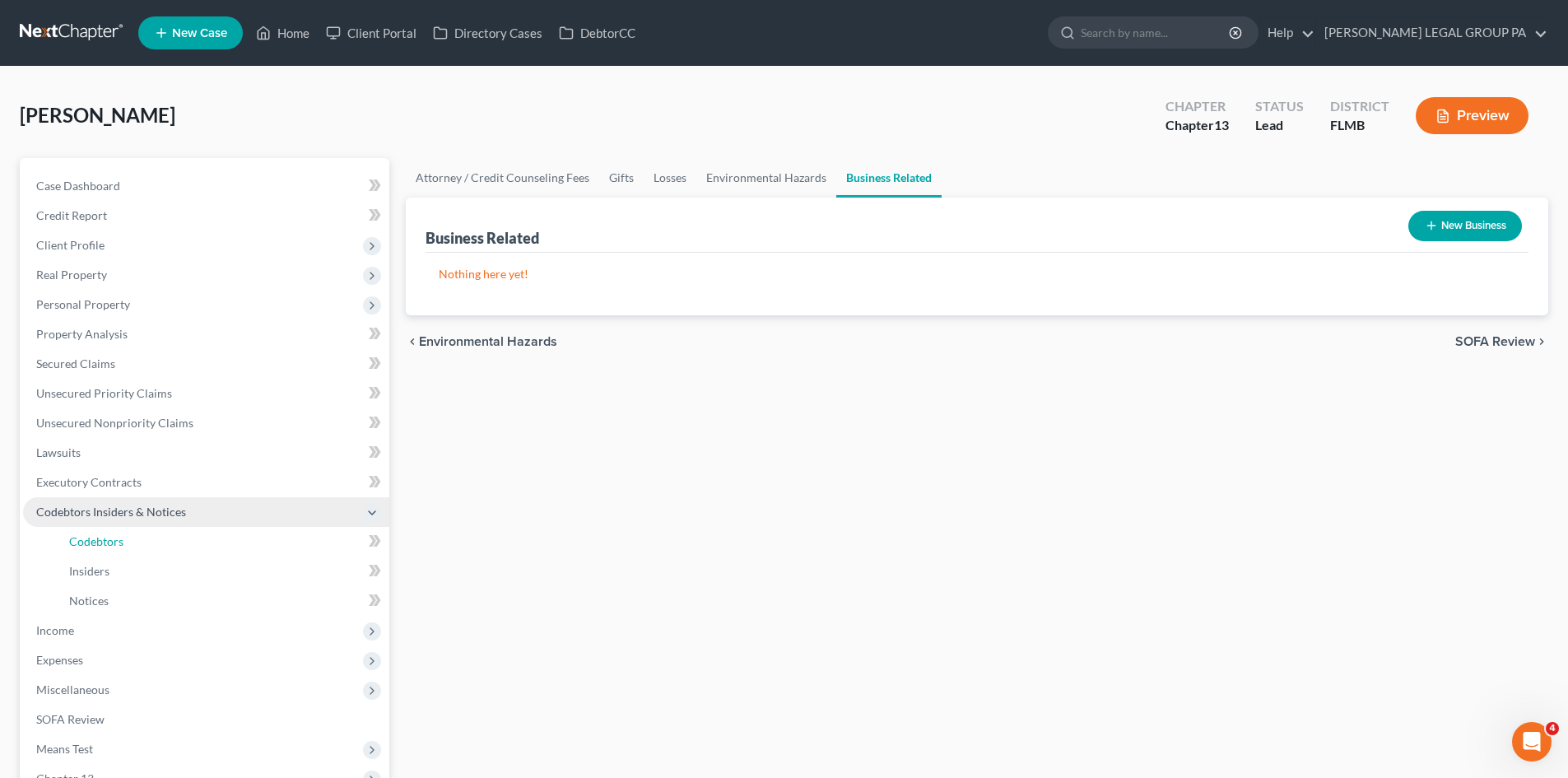
drag, startPoint x: 120, startPoint y: 547, endPoint x: 355, endPoint y: 520, distance: 236.5
click at [119, 547] on span "Codebtors" at bounding box center [96, 541] width 55 height 14
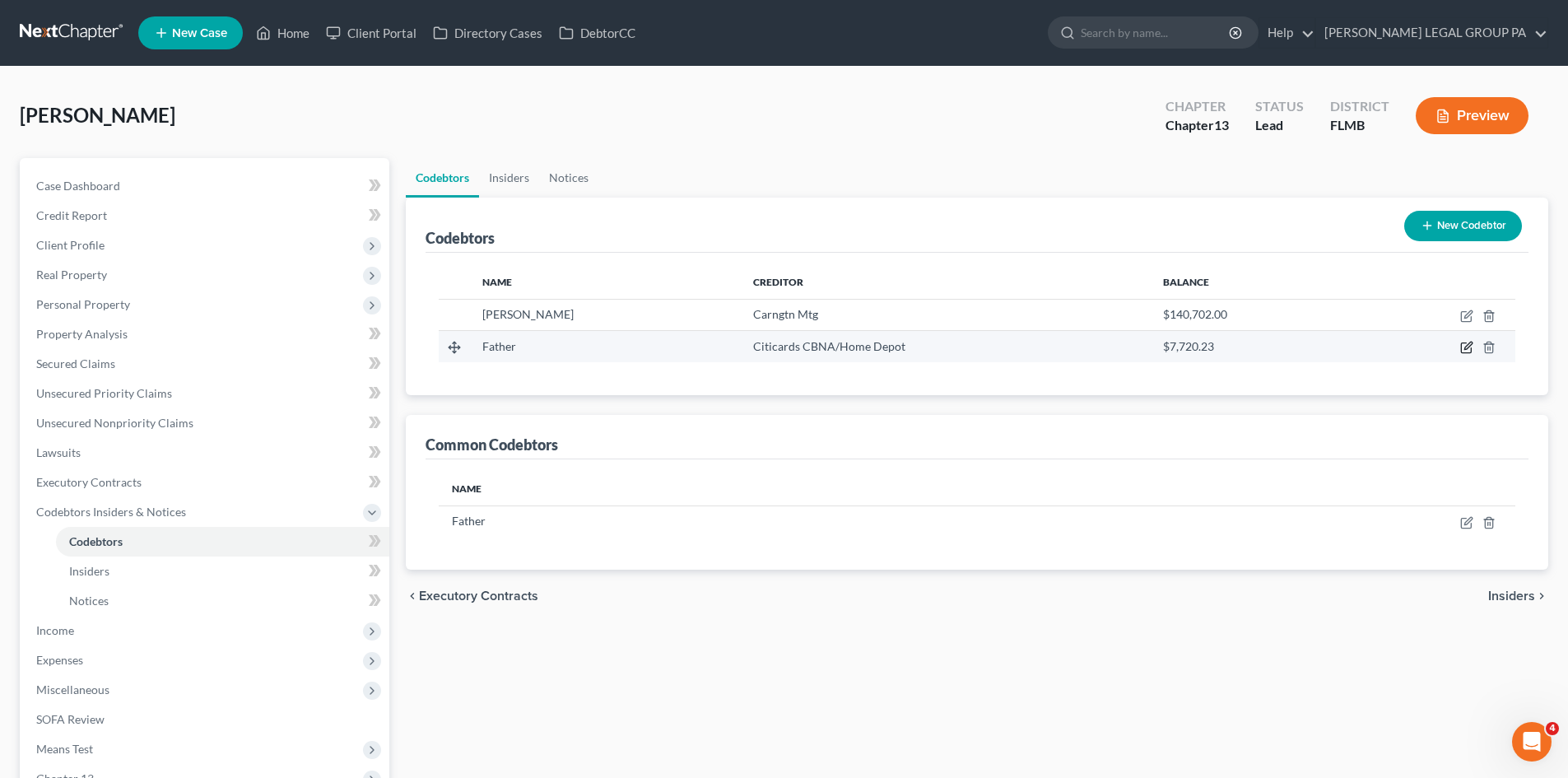
click at [1465, 347] on icon "button" at bounding box center [1468, 346] width 8 height 8
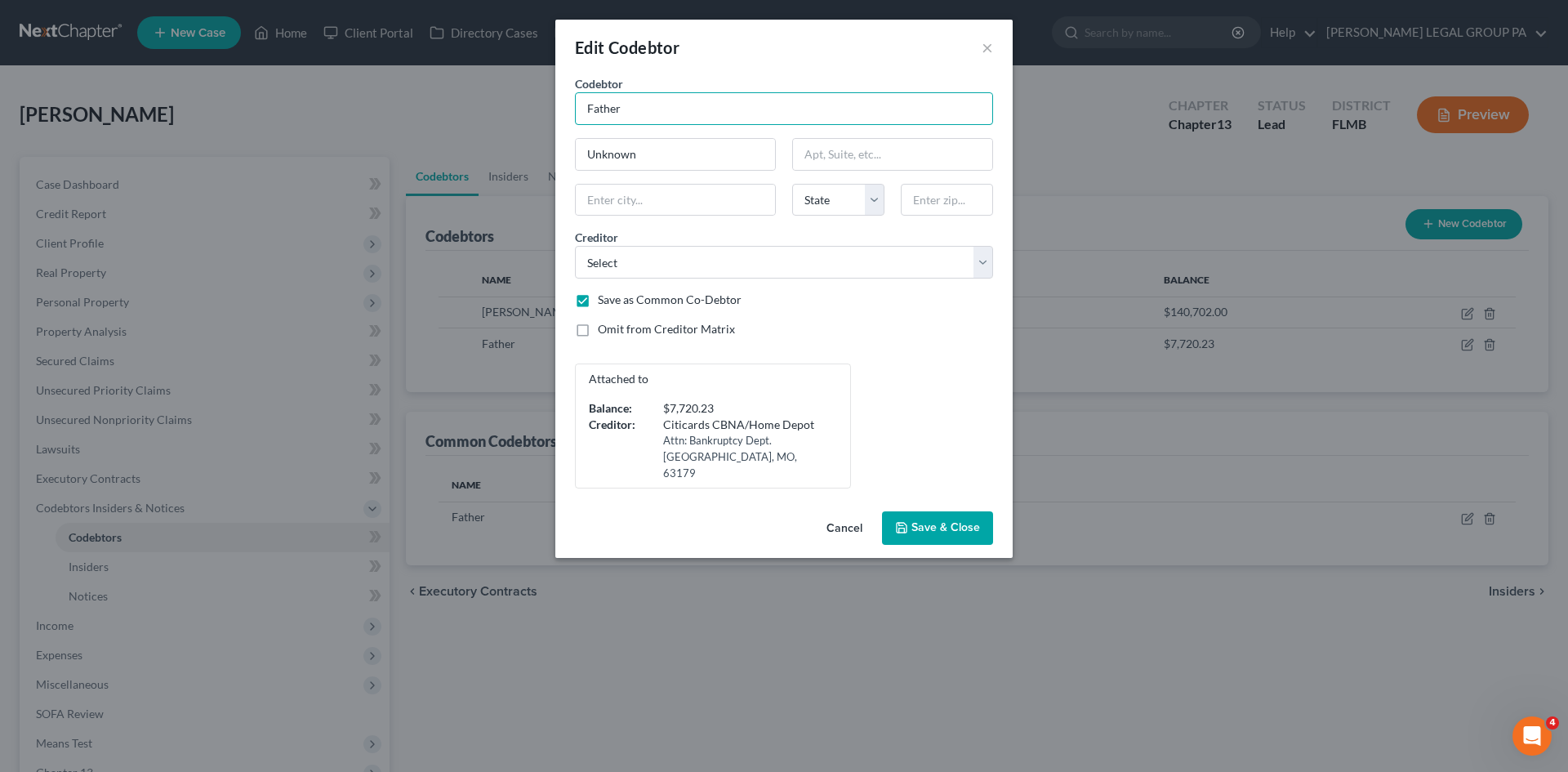
click at [648, 110] on input "Father" at bounding box center [784, 108] width 418 height 33
type input "Jose Mendoza"
click at [622, 148] on input "Unknown" at bounding box center [675, 154] width 199 height 31
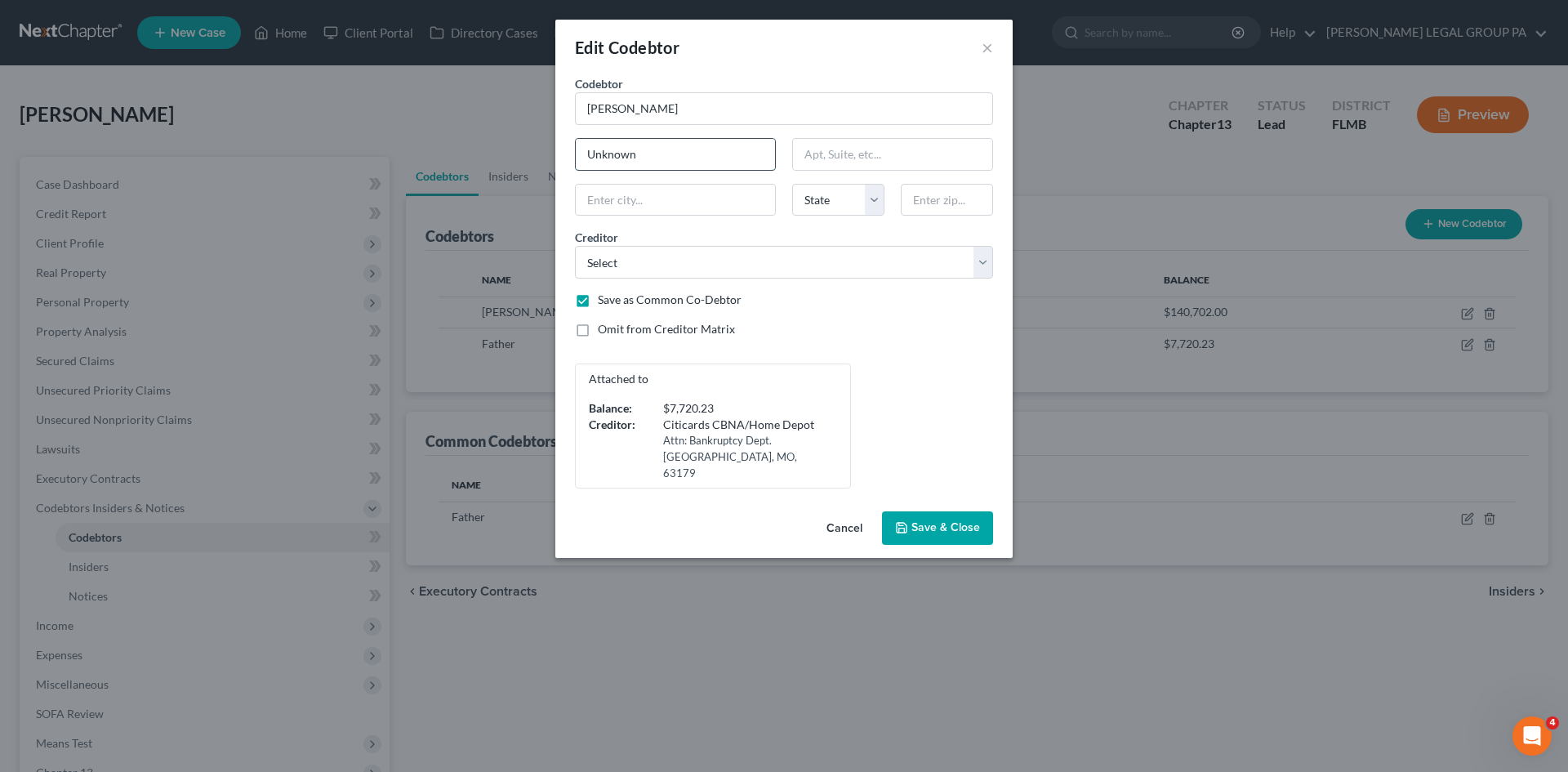
paste input "10200 Lancashire Dr"
type input "10200 Lancashire Dr"
click at [943, 199] on input "text" at bounding box center [946, 199] width 93 height 33
type input "32221"
type input "Jacksonville"
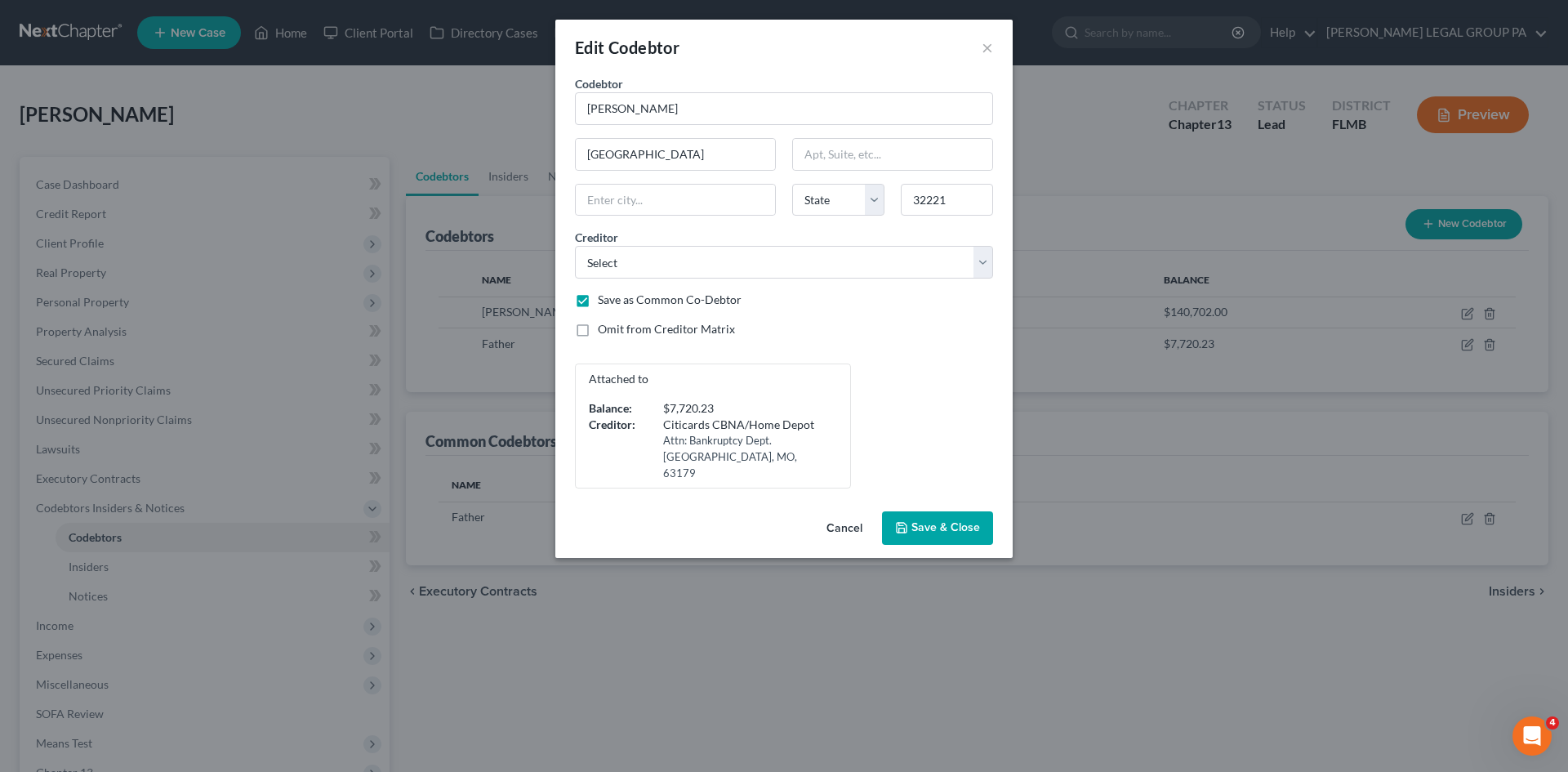
select select "9"
click at [934, 331] on div "Omit from Creditor Matrix" at bounding box center [784, 330] width 418 height 17
click at [924, 521] on span "Save & Close" at bounding box center [945, 527] width 68 height 14
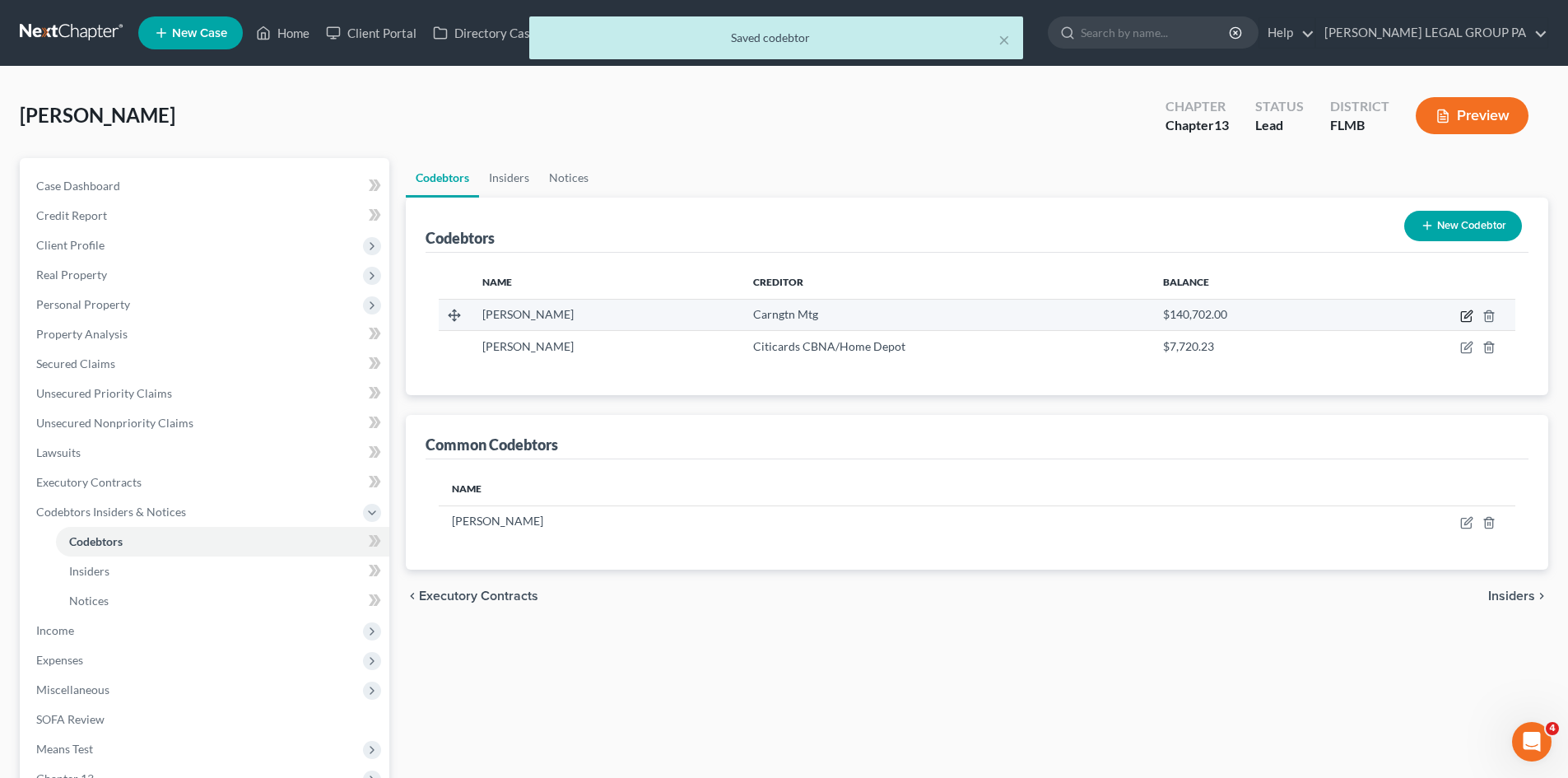
click at [1465, 318] on icon "button" at bounding box center [1468, 314] width 8 height 8
select select "9"
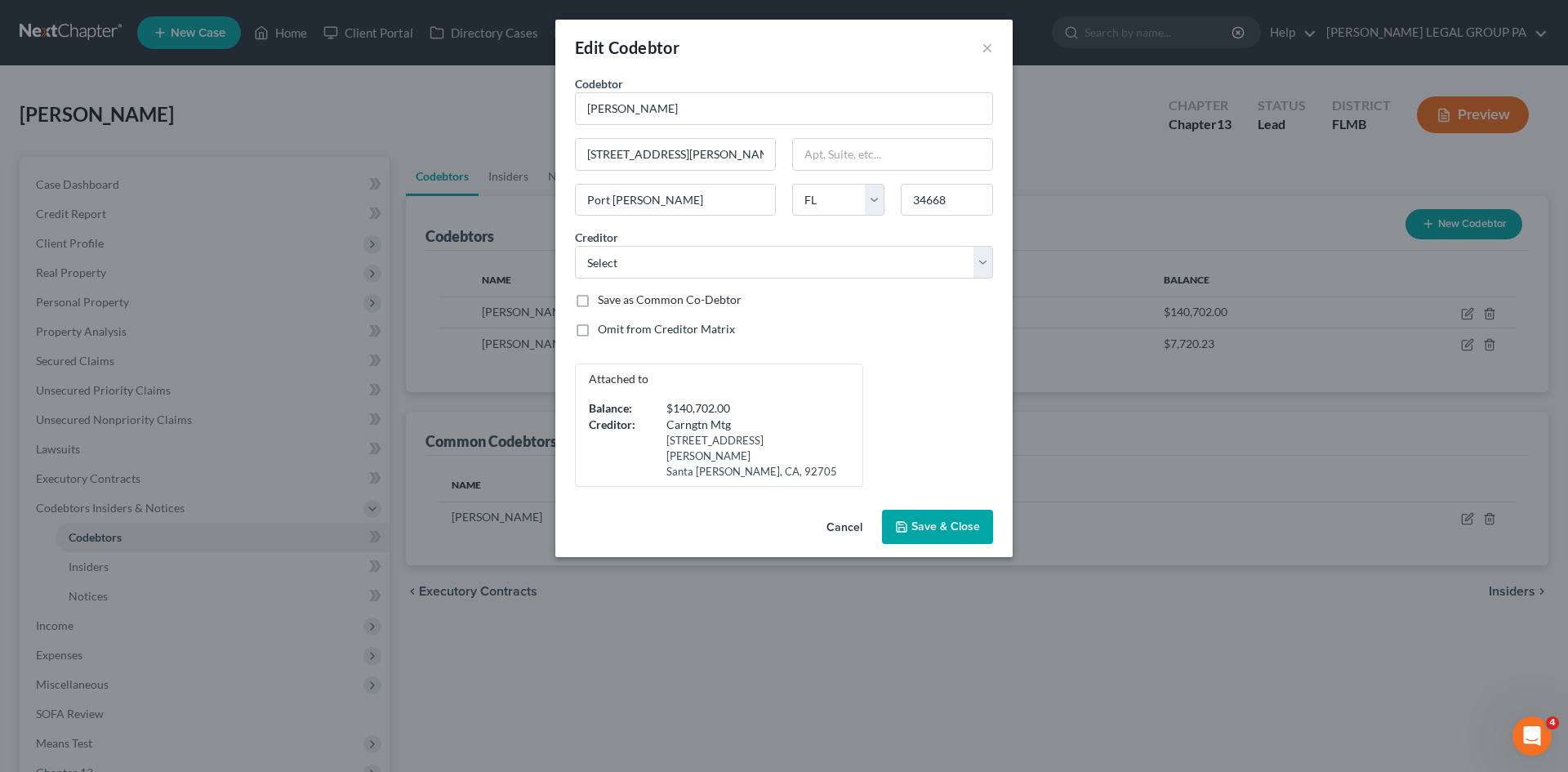
click at [1010, 38] on div "Edit Codebtor ×" at bounding box center [784, 47] width 457 height 56
click at [988, 50] on button "×" at bounding box center [987, 47] width 12 height 19
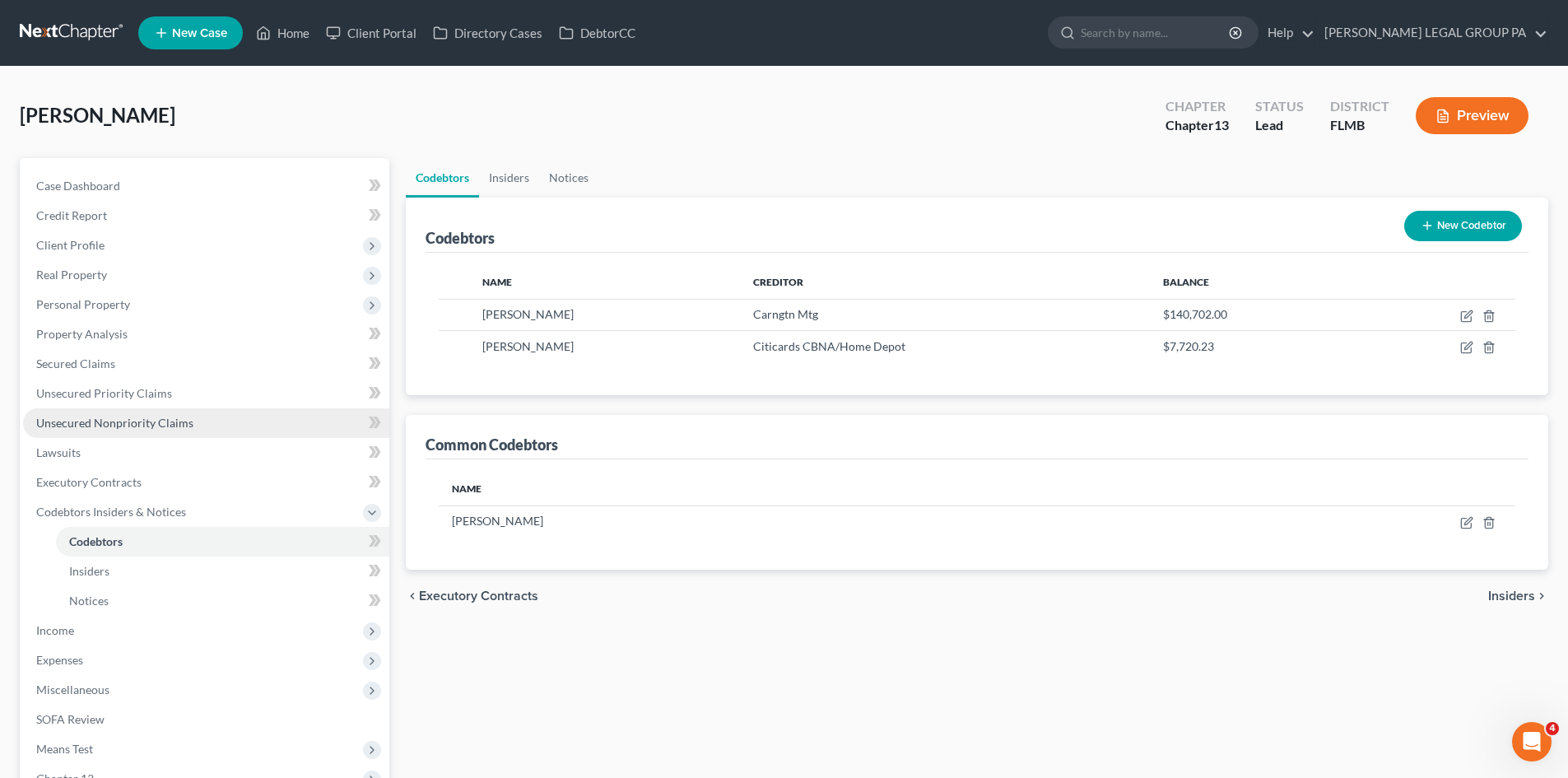
click at [141, 421] on span "Unsecured Nonpriority Claims" at bounding box center [114, 422] width 157 height 14
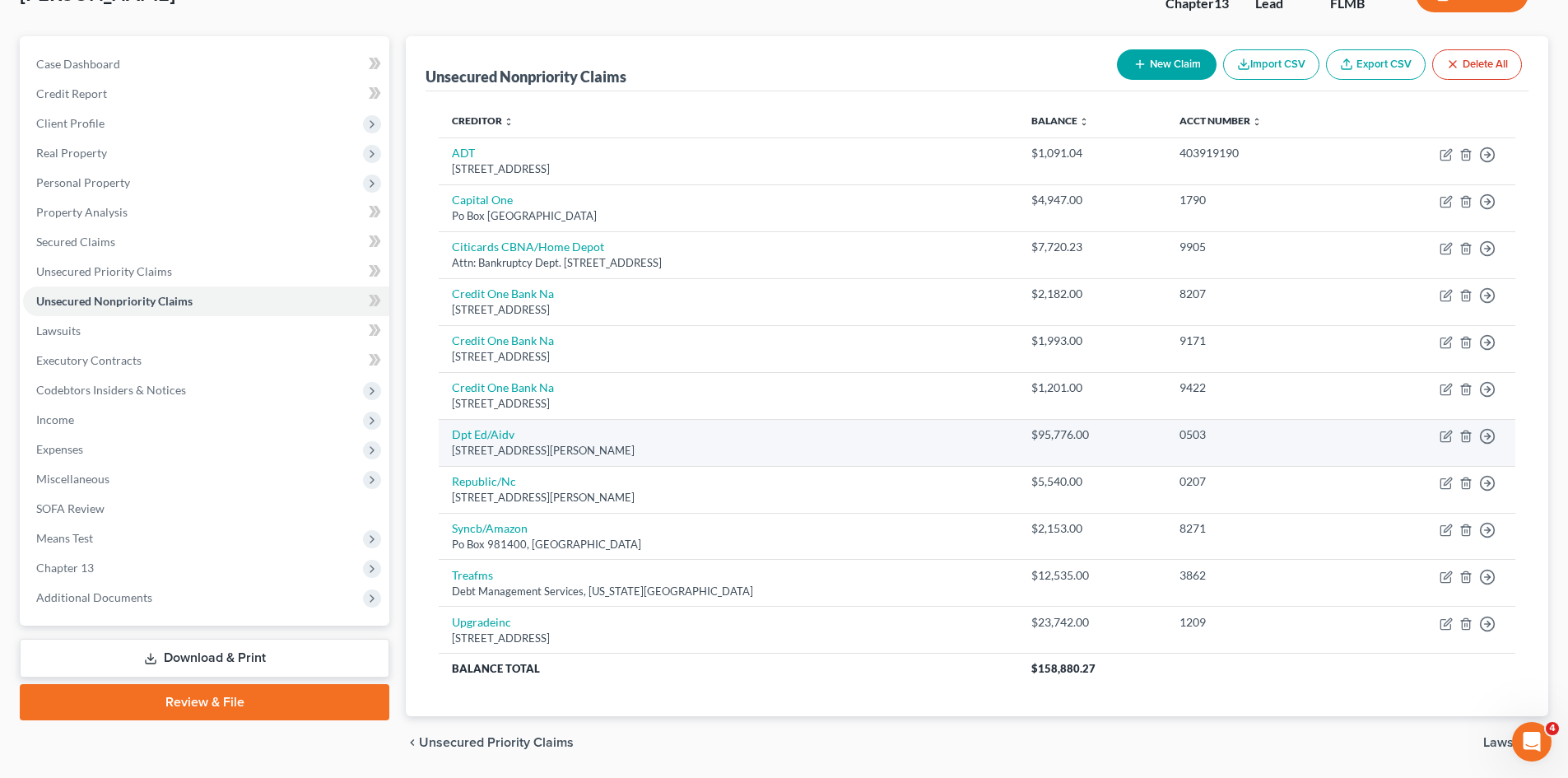
scroll to position [93, 0]
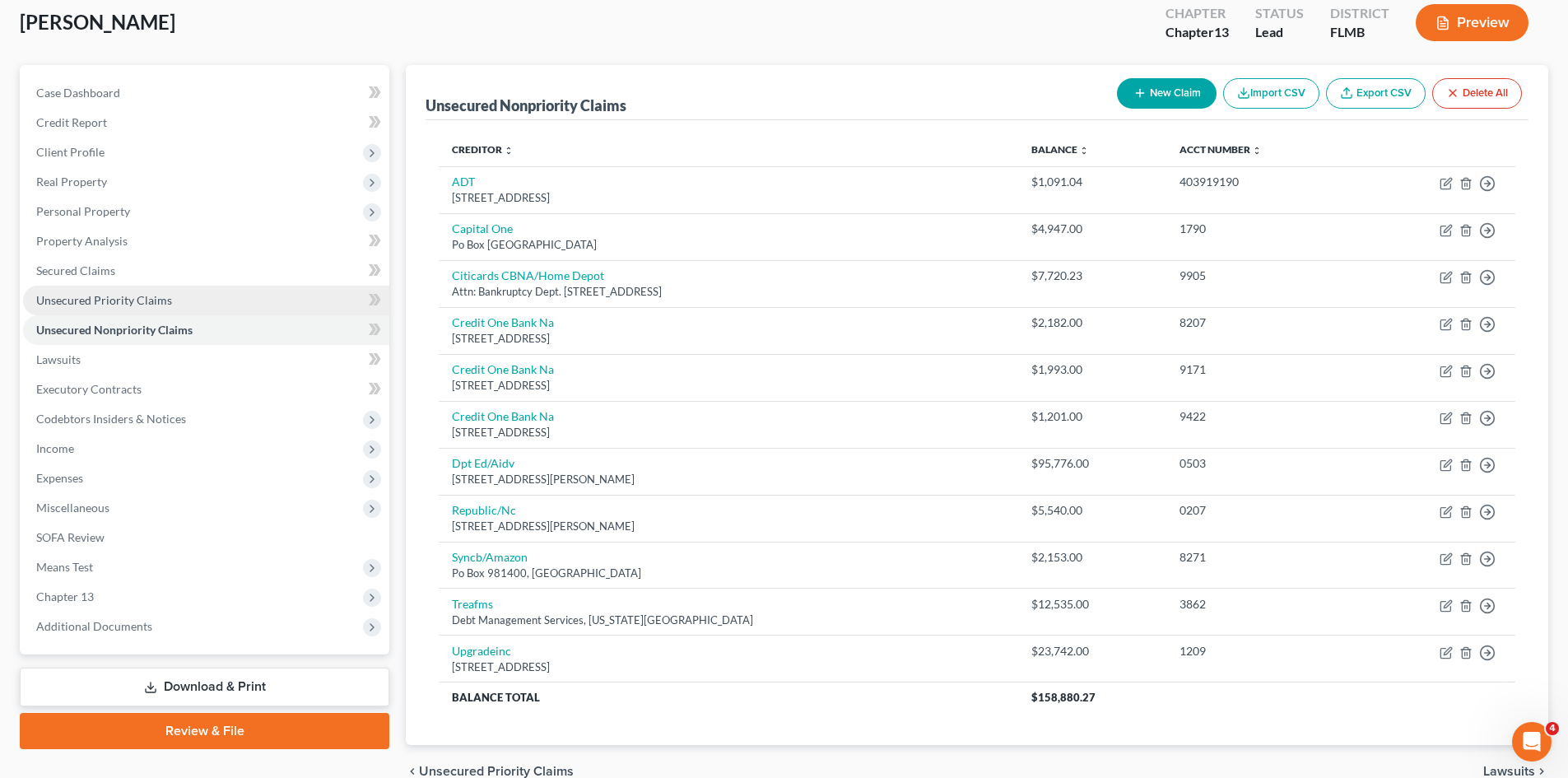
click at [143, 295] on span "Unsecured Priority Claims" at bounding box center [103, 299] width 135 height 14
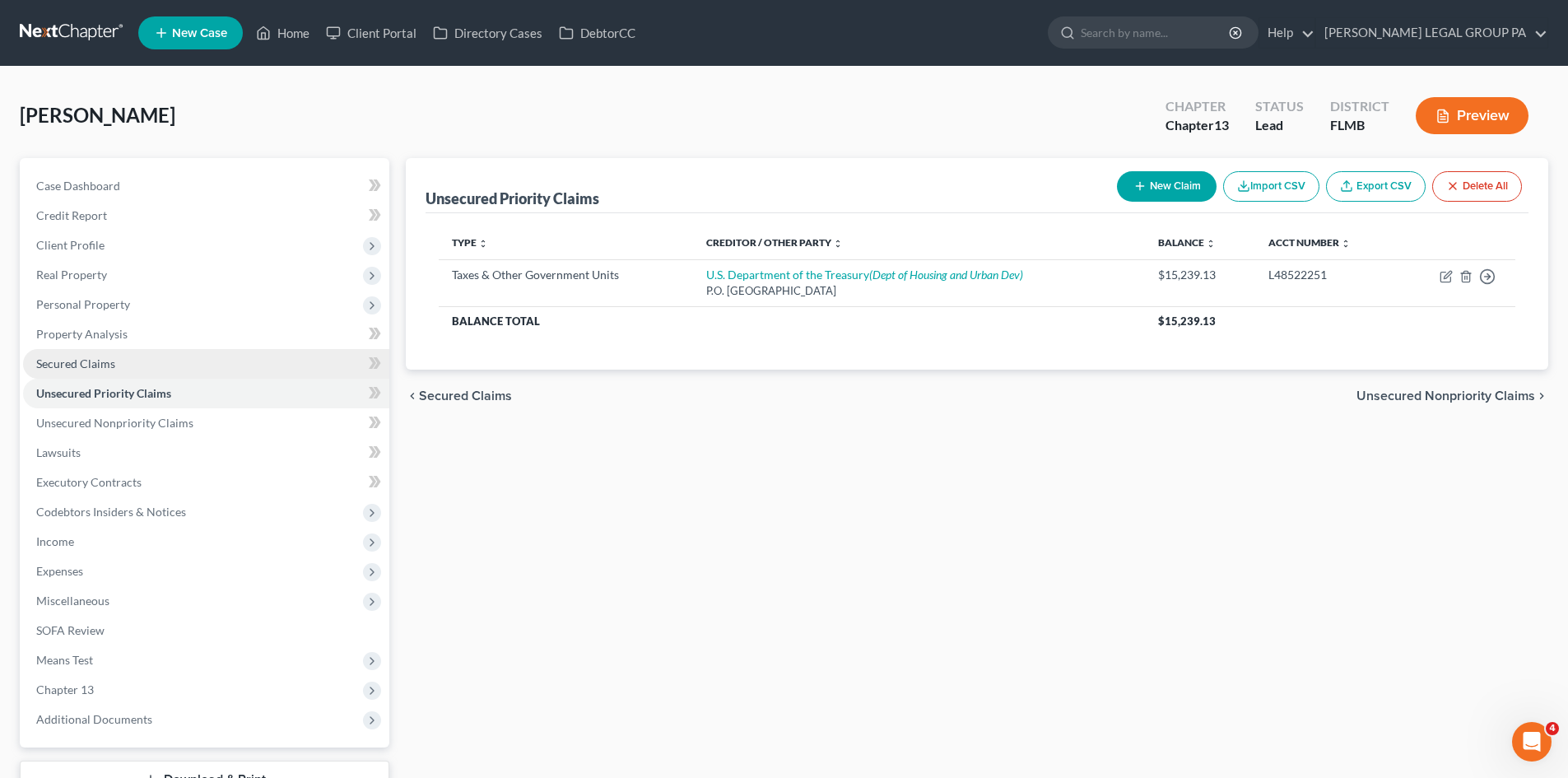
click at [140, 369] on link "Secured Claims" at bounding box center [205, 363] width 366 height 29
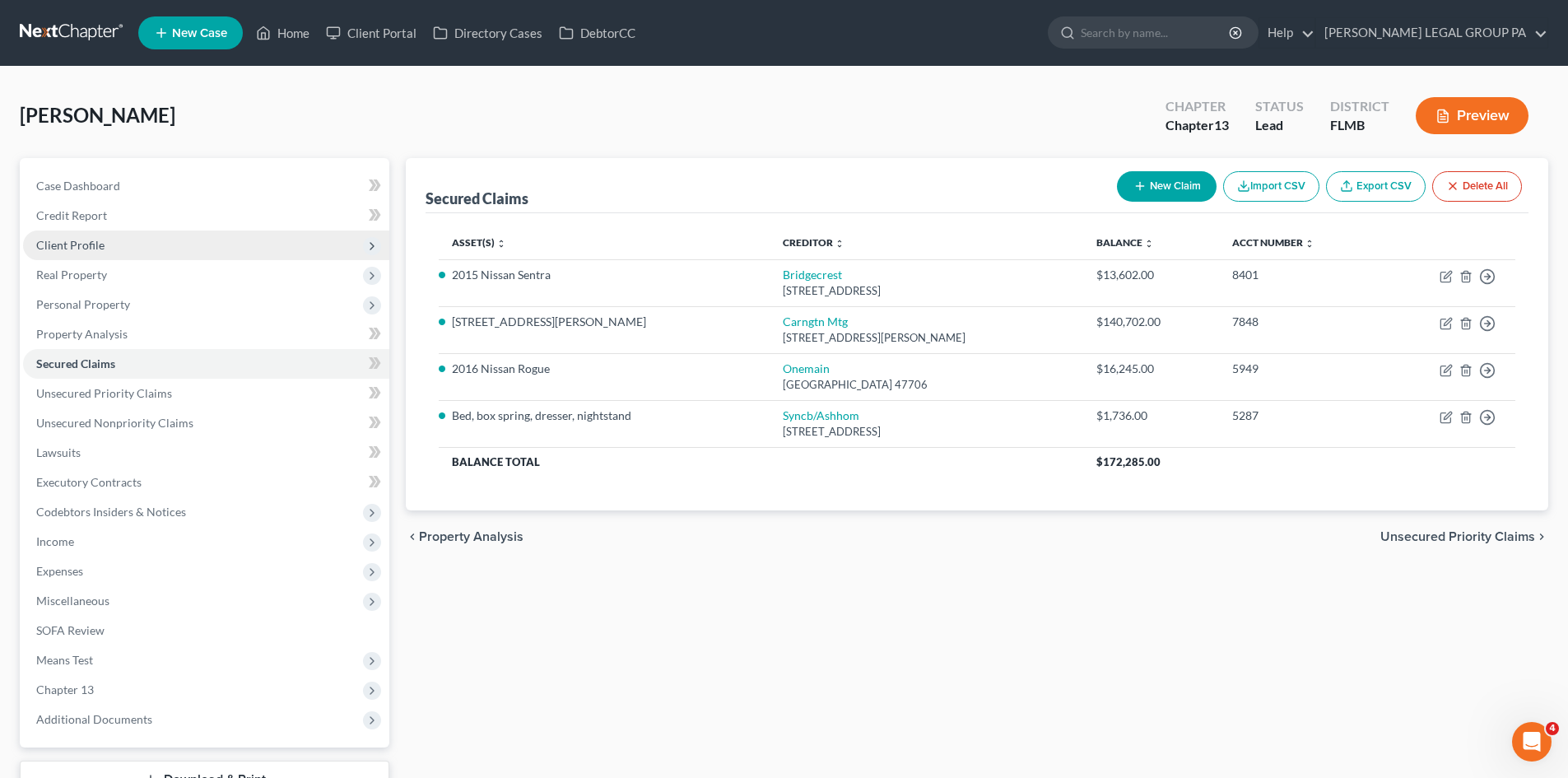
click at [127, 249] on span "Client Profile" at bounding box center [205, 245] width 366 height 29
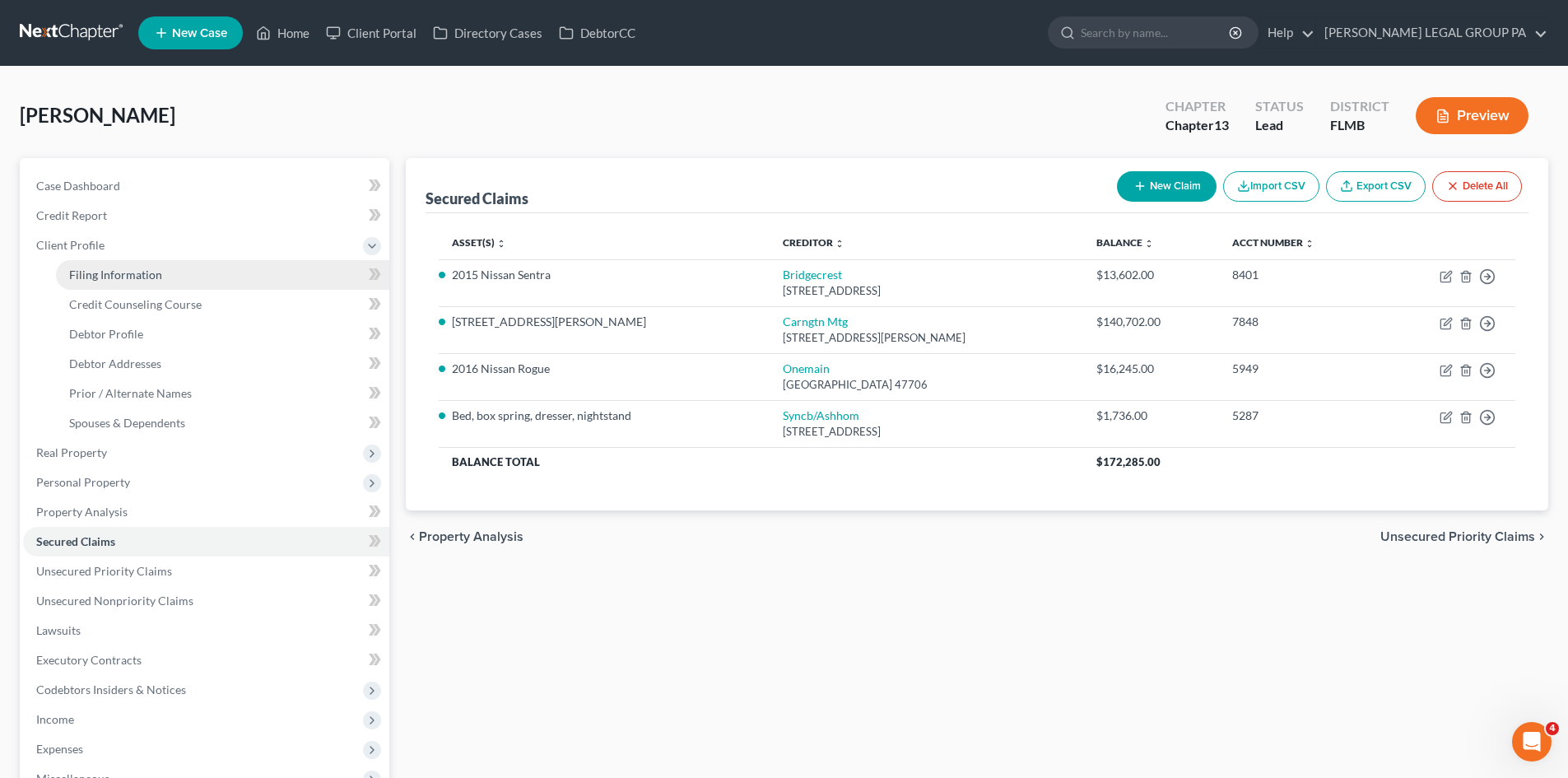
click at [144, 273] on span "Filing Information" at bounding box center [115, 274] width 93 height 14
select select "1"
select select "0"
select select "3"
select select "9"
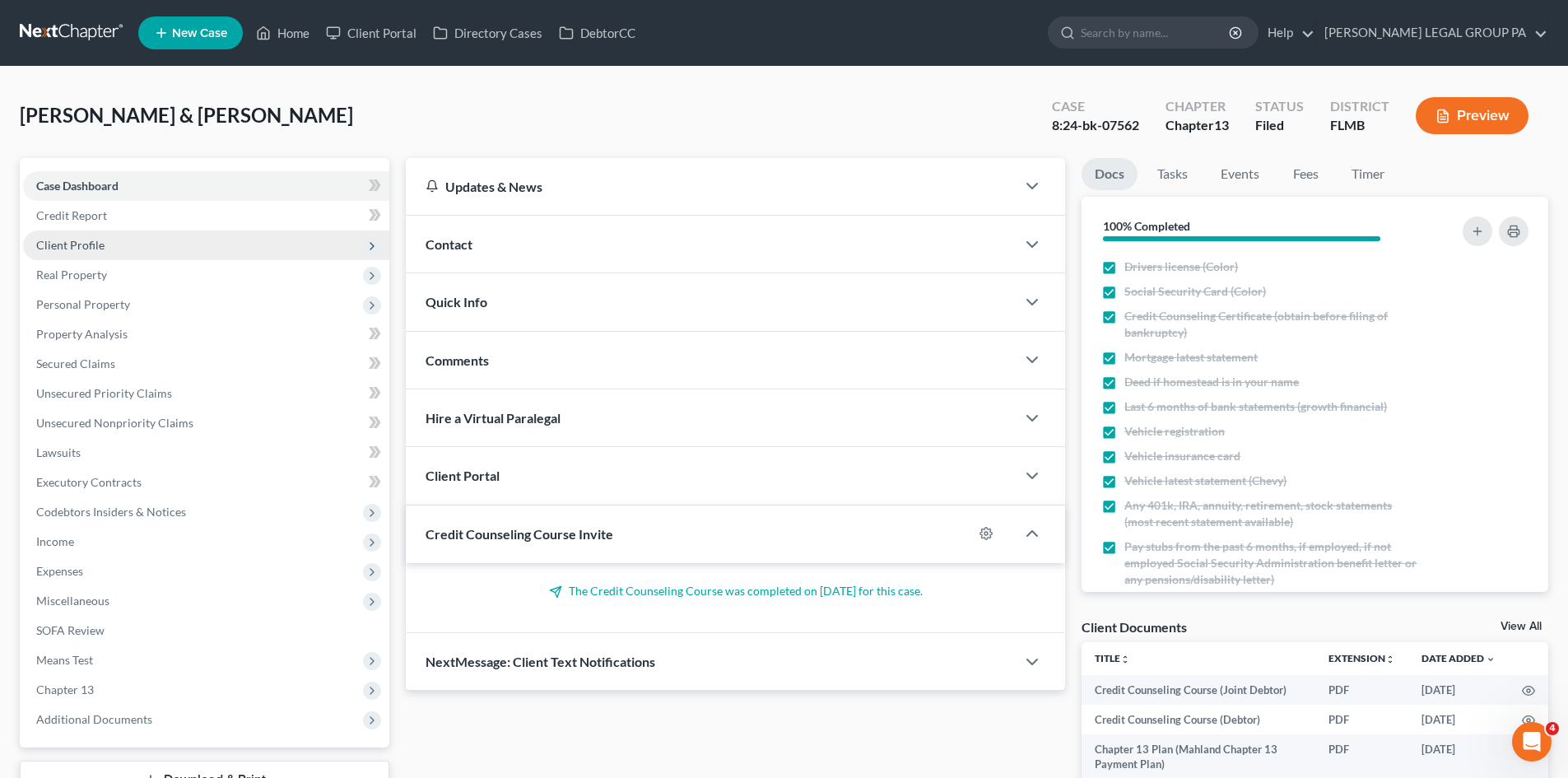
click at [98, 242] on span "Client Profile" at bounding box center [70, 245] width 68 height 14
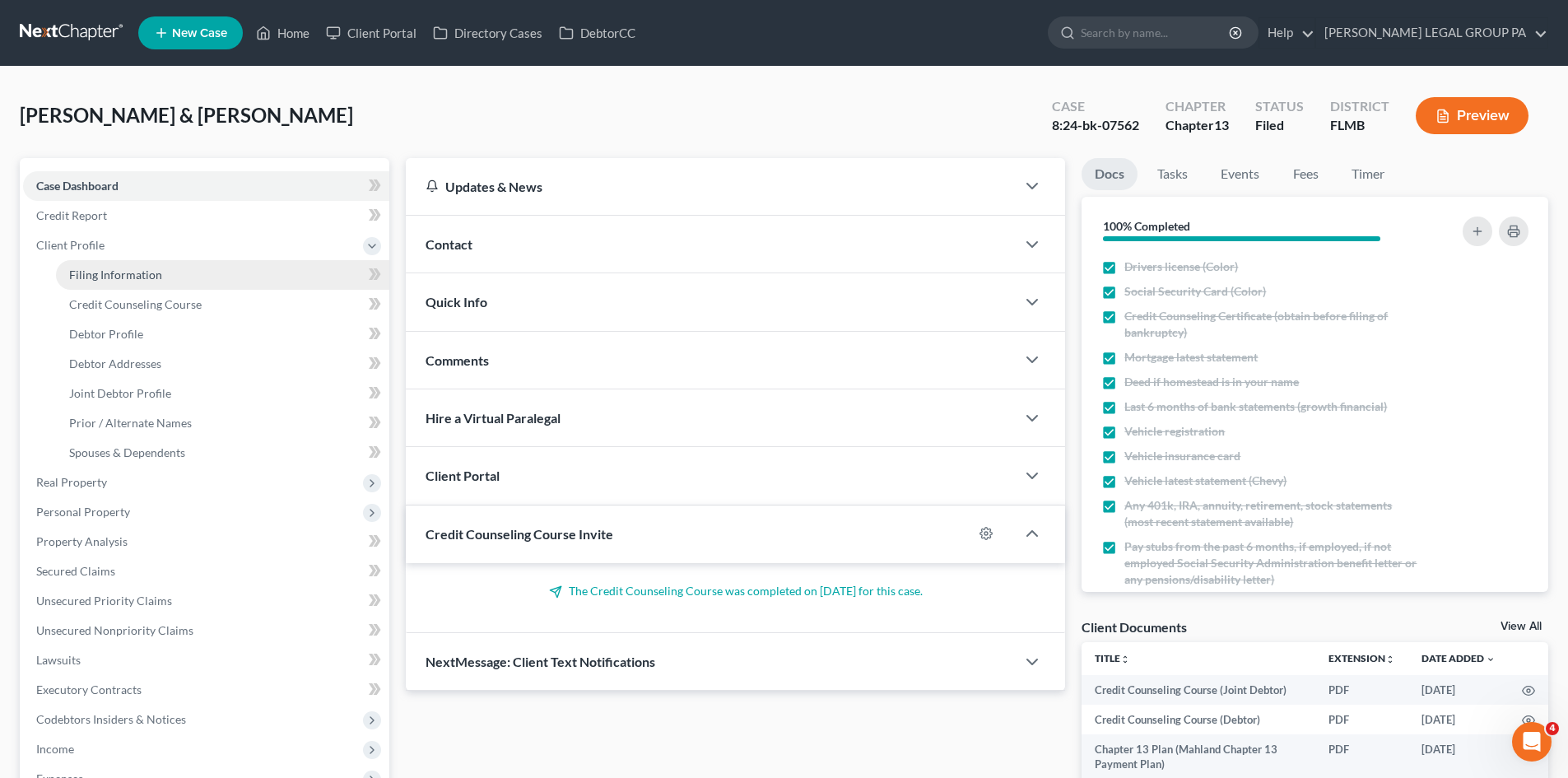
click at [122, 275] on span "Filing Information" at bounding box center [115, 274] width 93 height 14
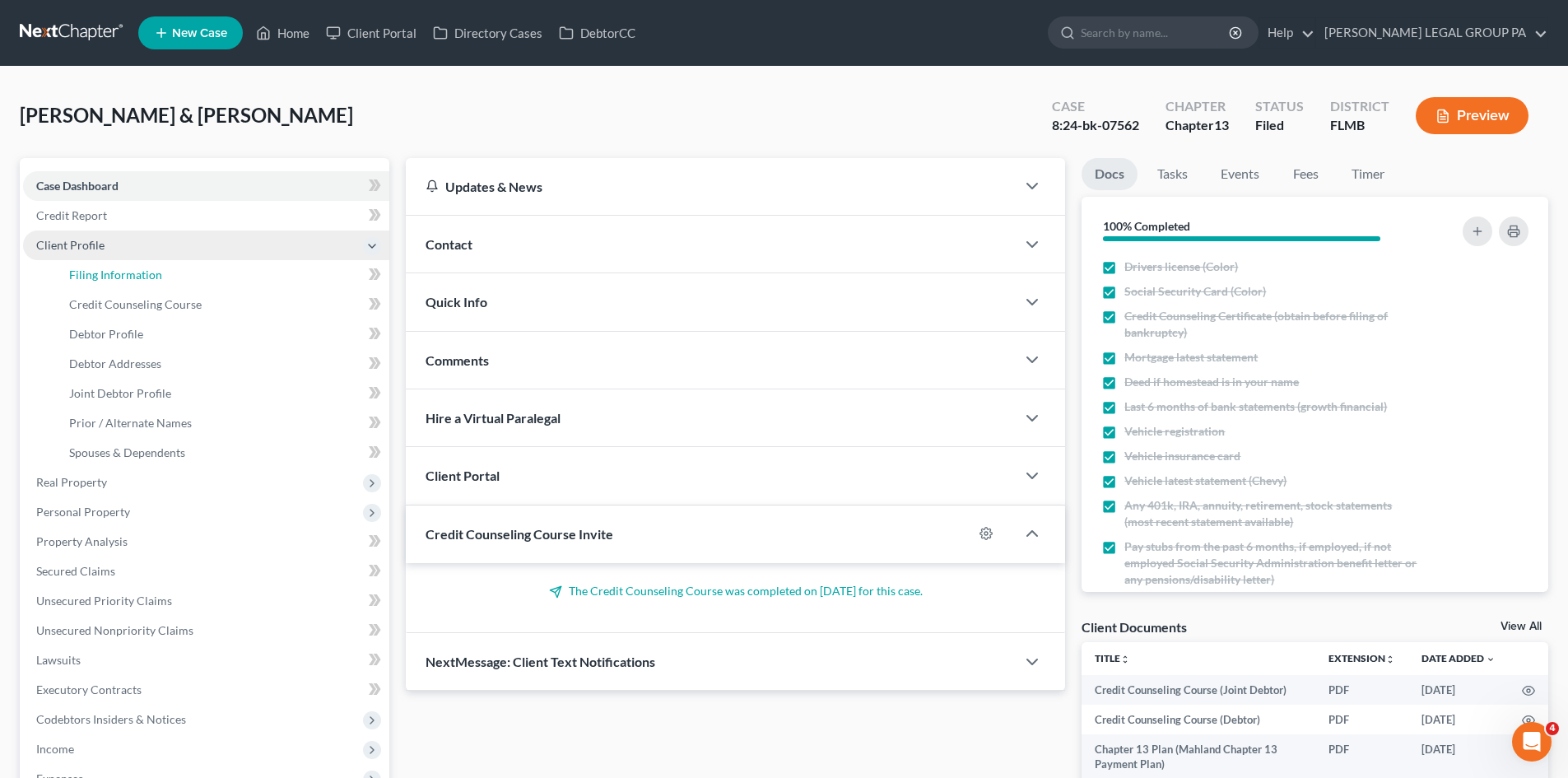
select select "2"
select select "1"
select select "3"
select select "9"
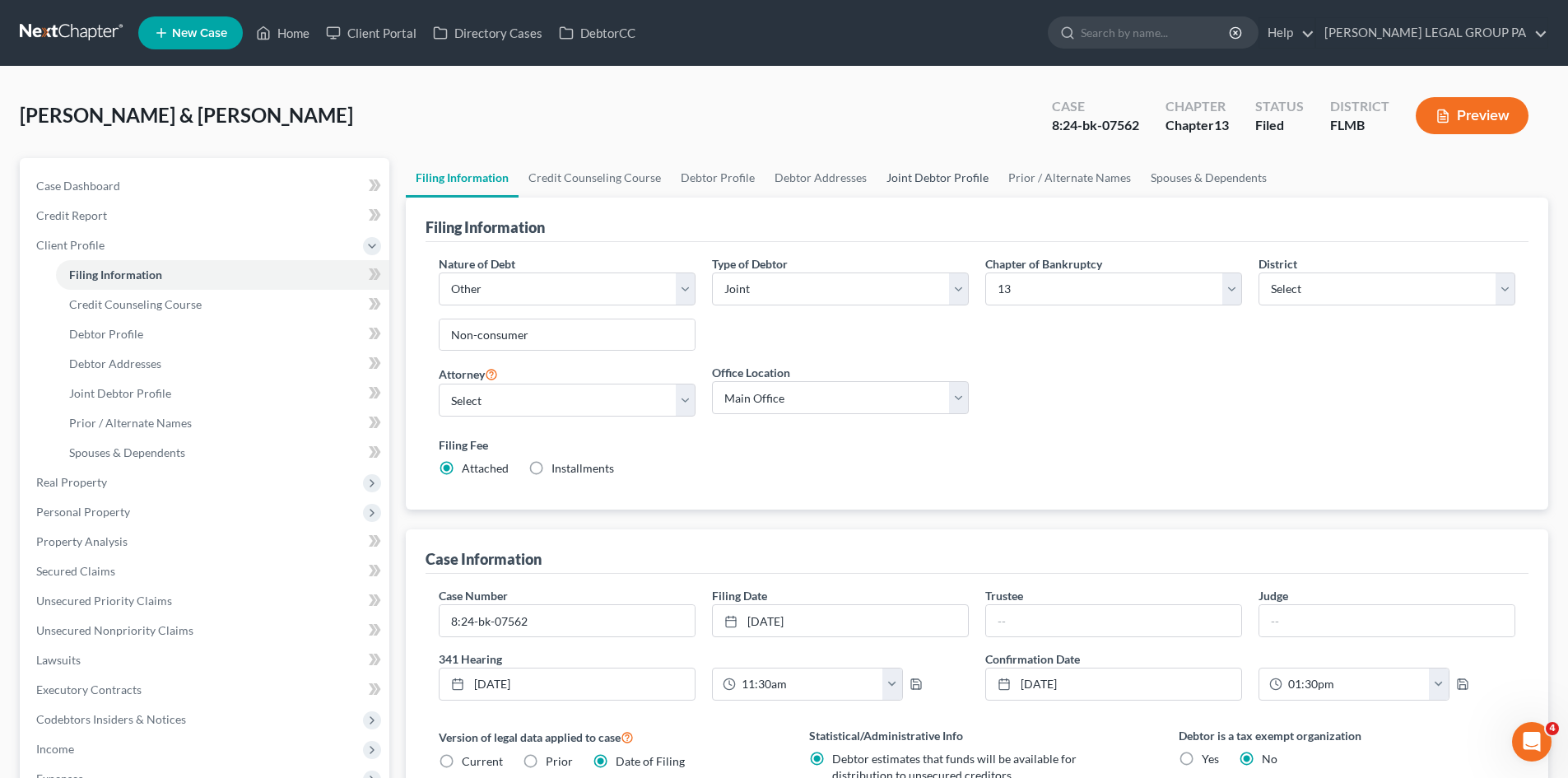
click at [955, 175] on link "Joint Debtor Profile" at bounding box center [937, 177] width 122 height 40
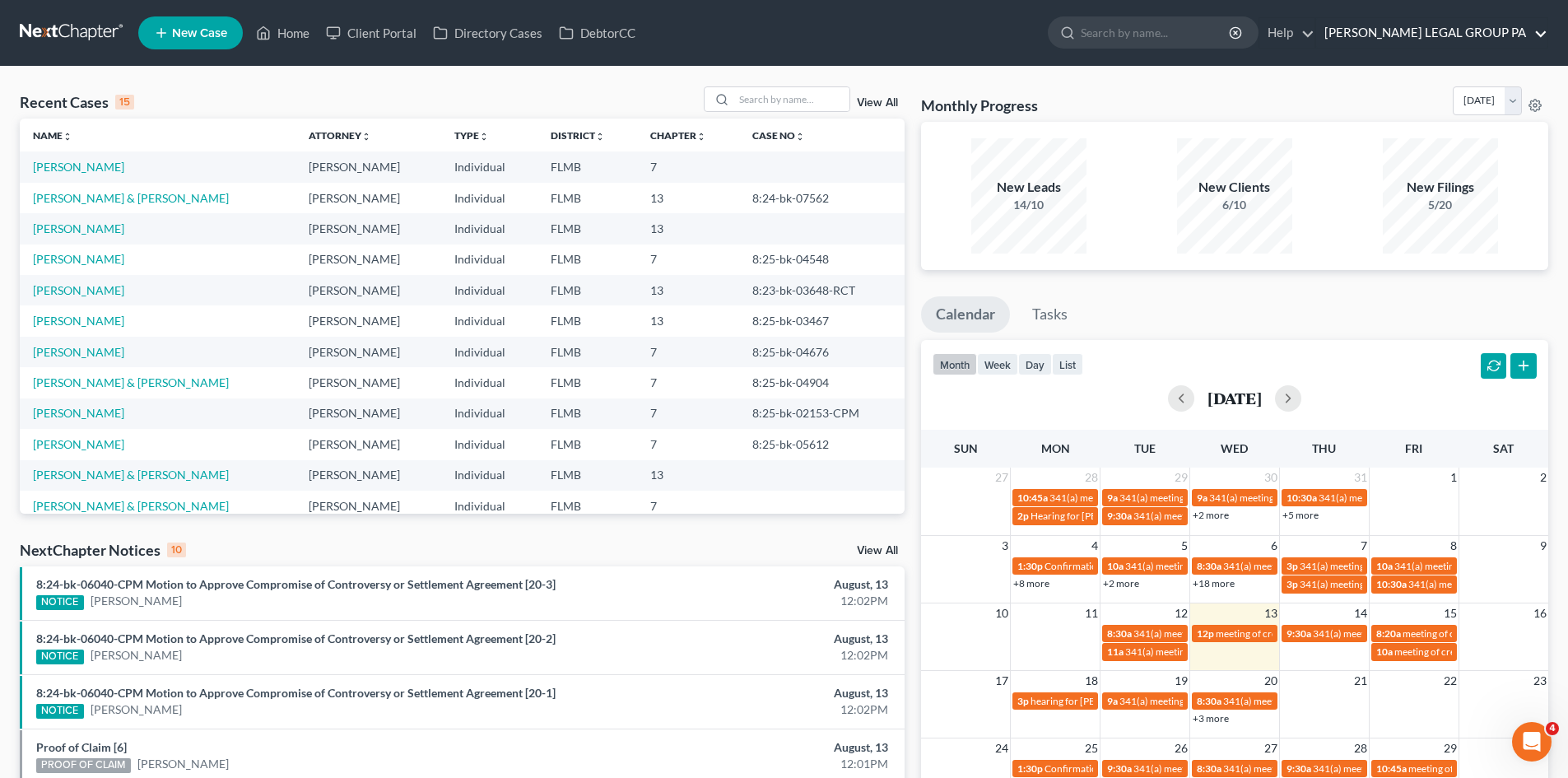
click at [1473, 41] on link "[PERSON_NAME] LEGAL GROUP PA" at bounding box center [1431, 33] width 231 height 29
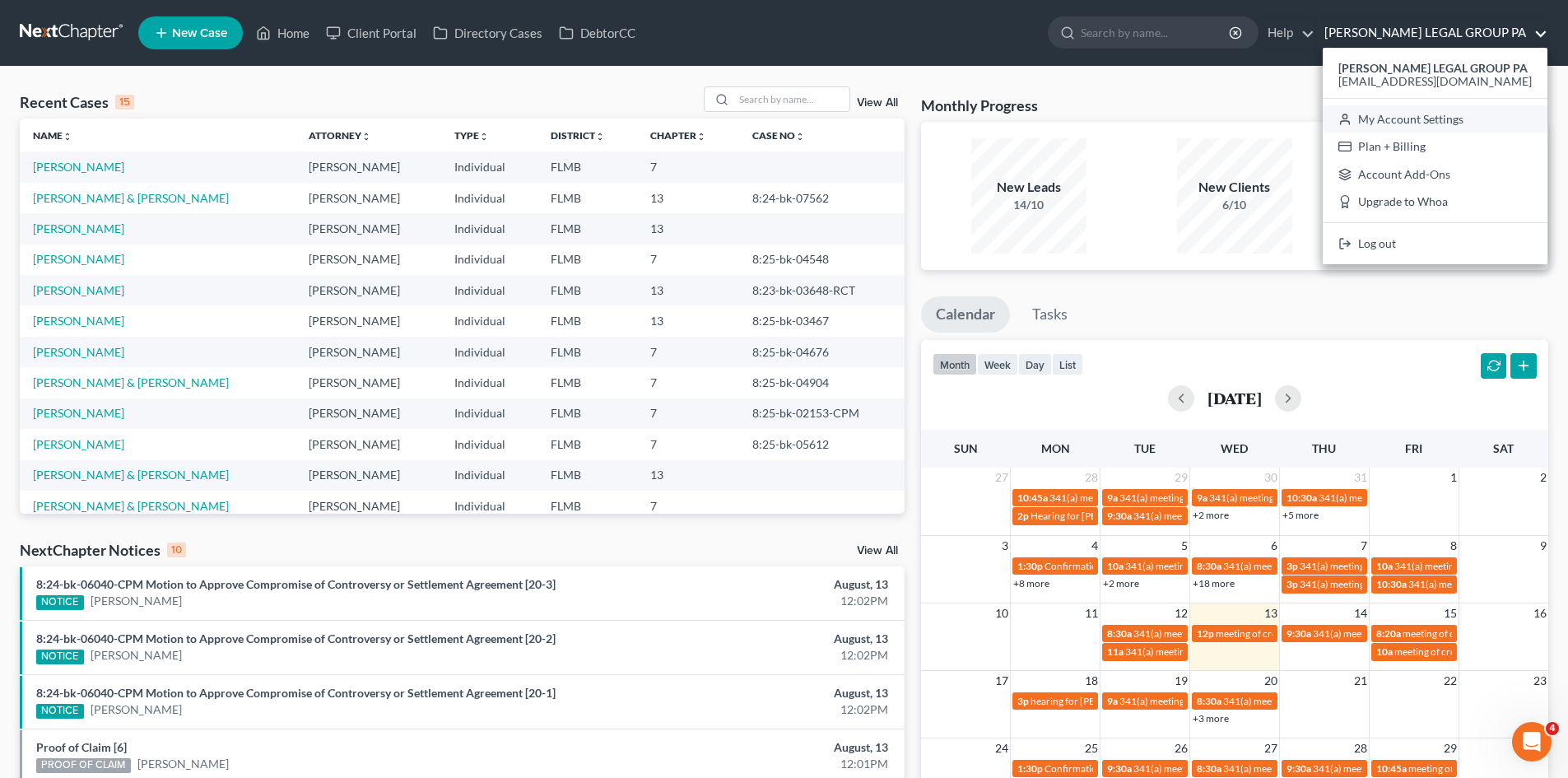
click at [1449, 122] on link "My Account Settings" at bounding box center [1434, 119] width 225 height 28
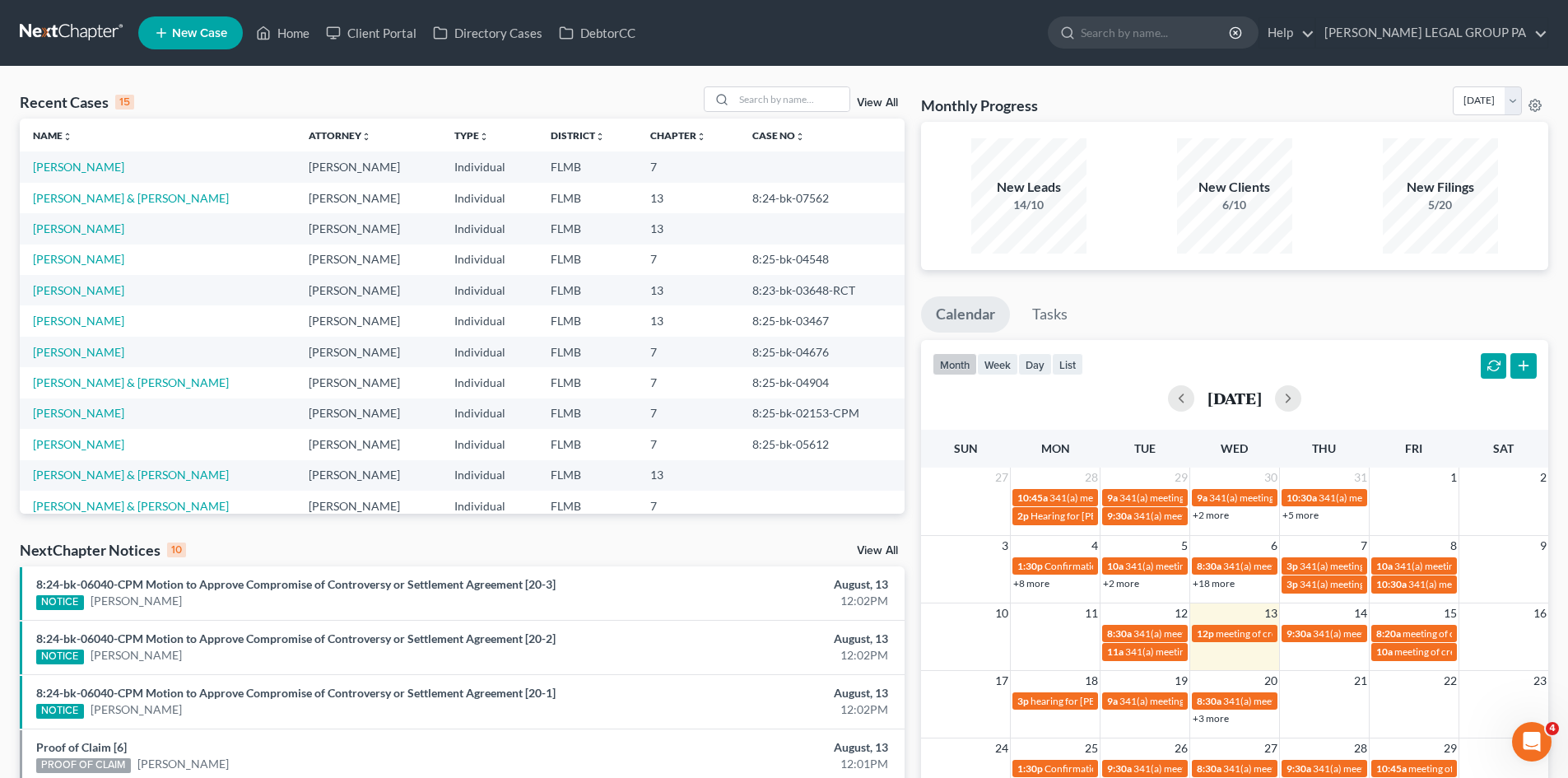
select select "24"
select select "9"
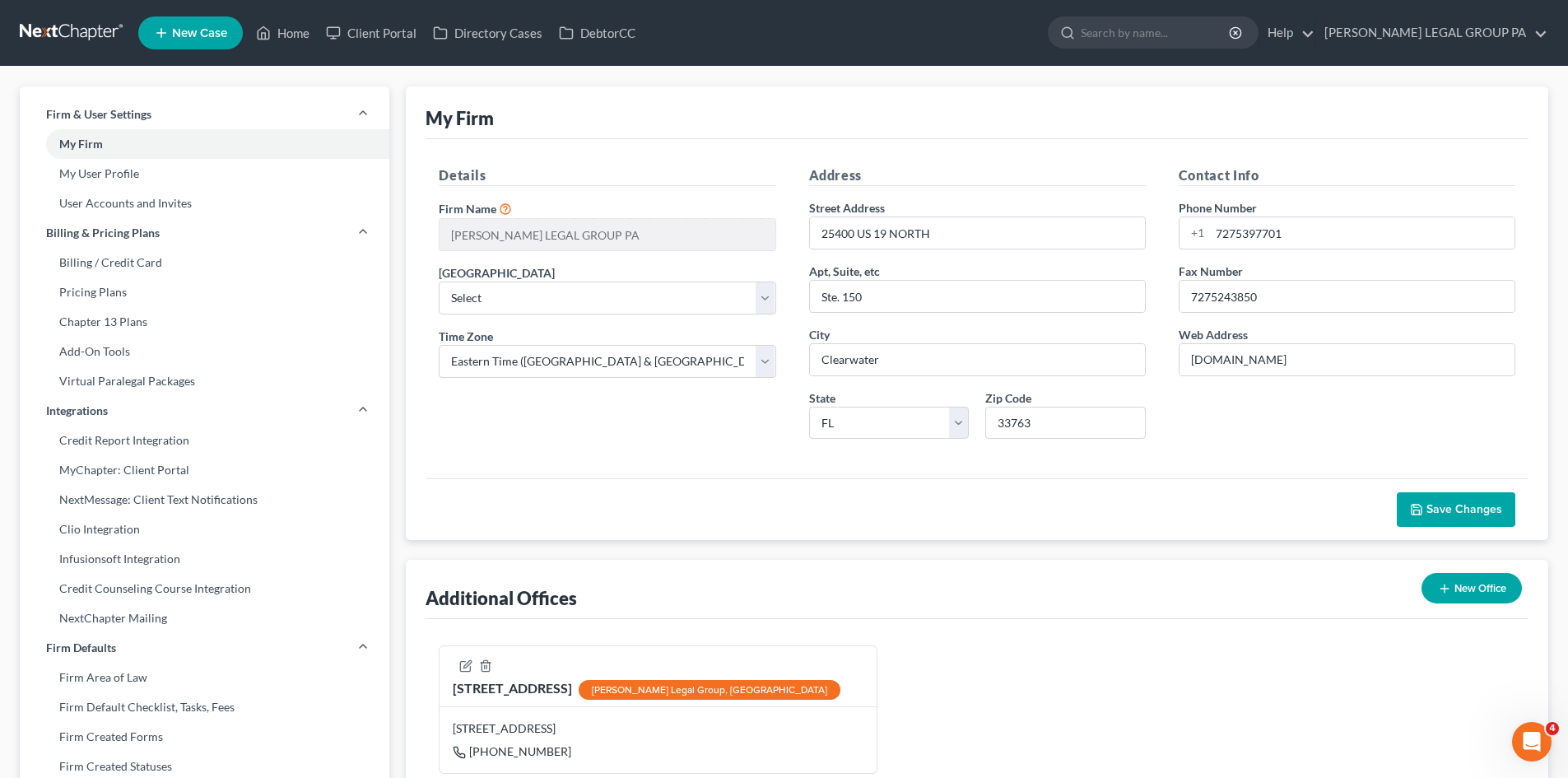
click at [1540, 739] on icon "Open Intercom Messenger" at bounding box center [1532, 742] width 27 height 27
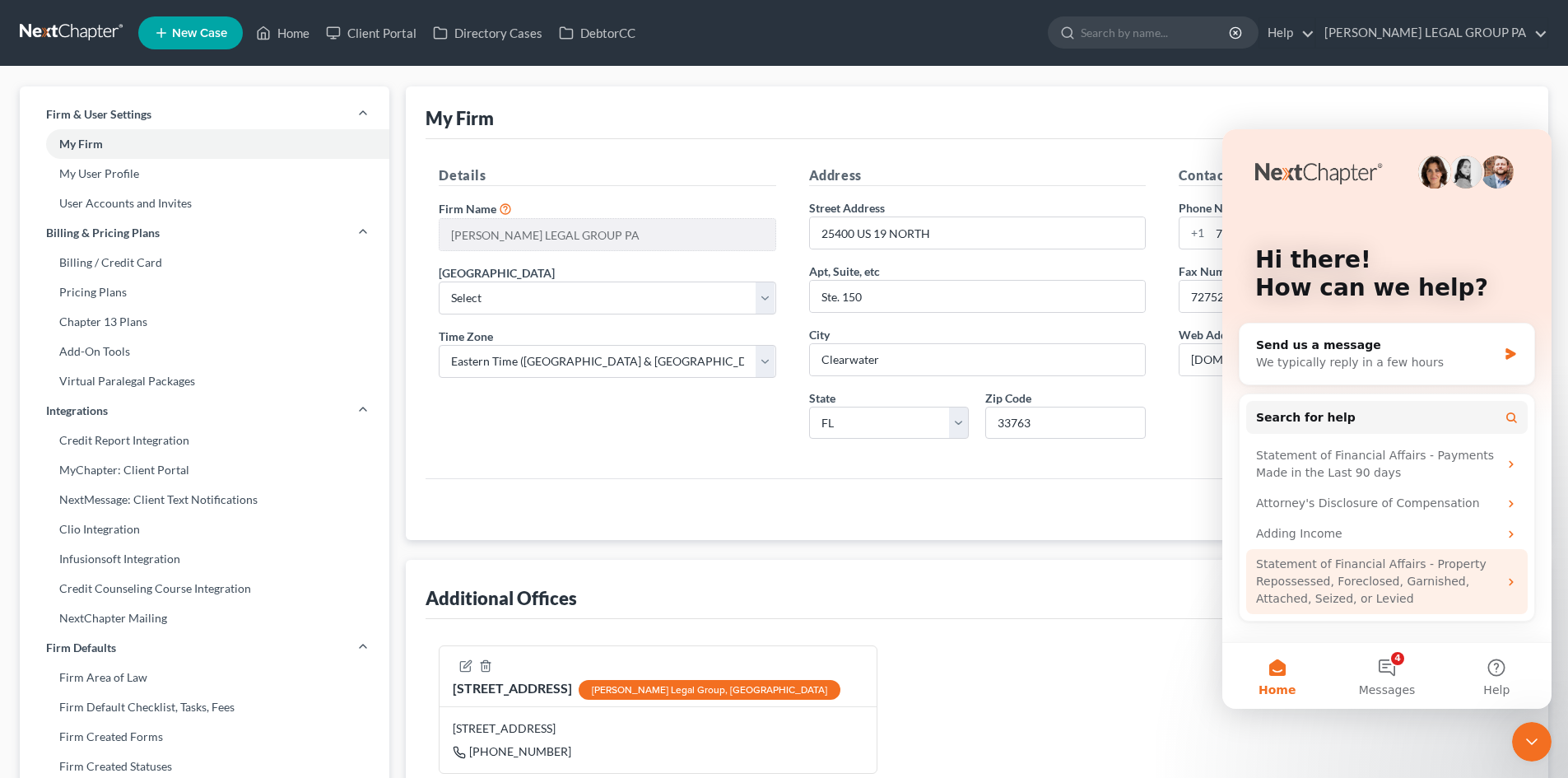
scroll to position [411, 0]
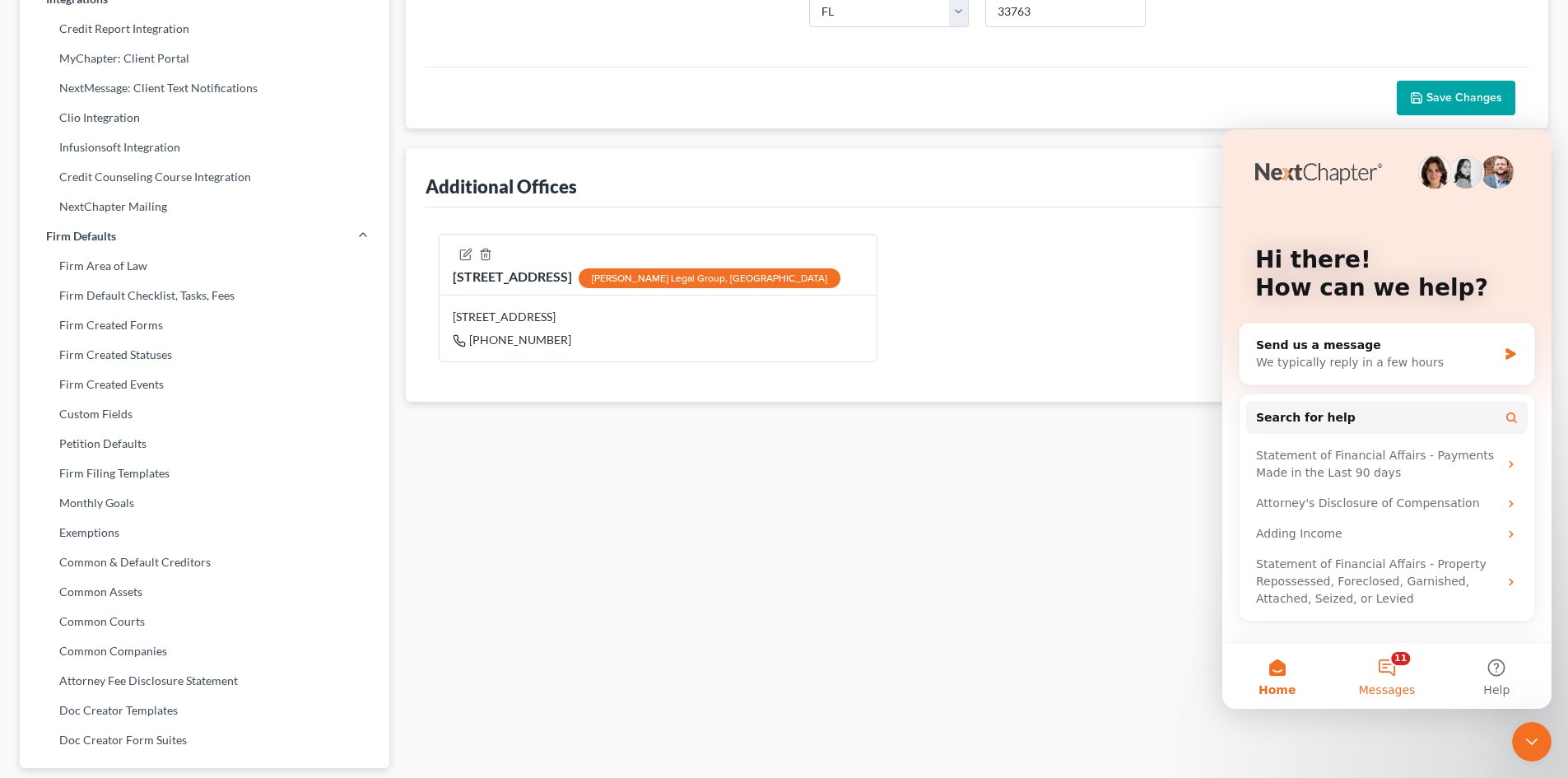
click at [1397, 684] on span "Messages" at bounding box center [1387, 690] width 57 height 12
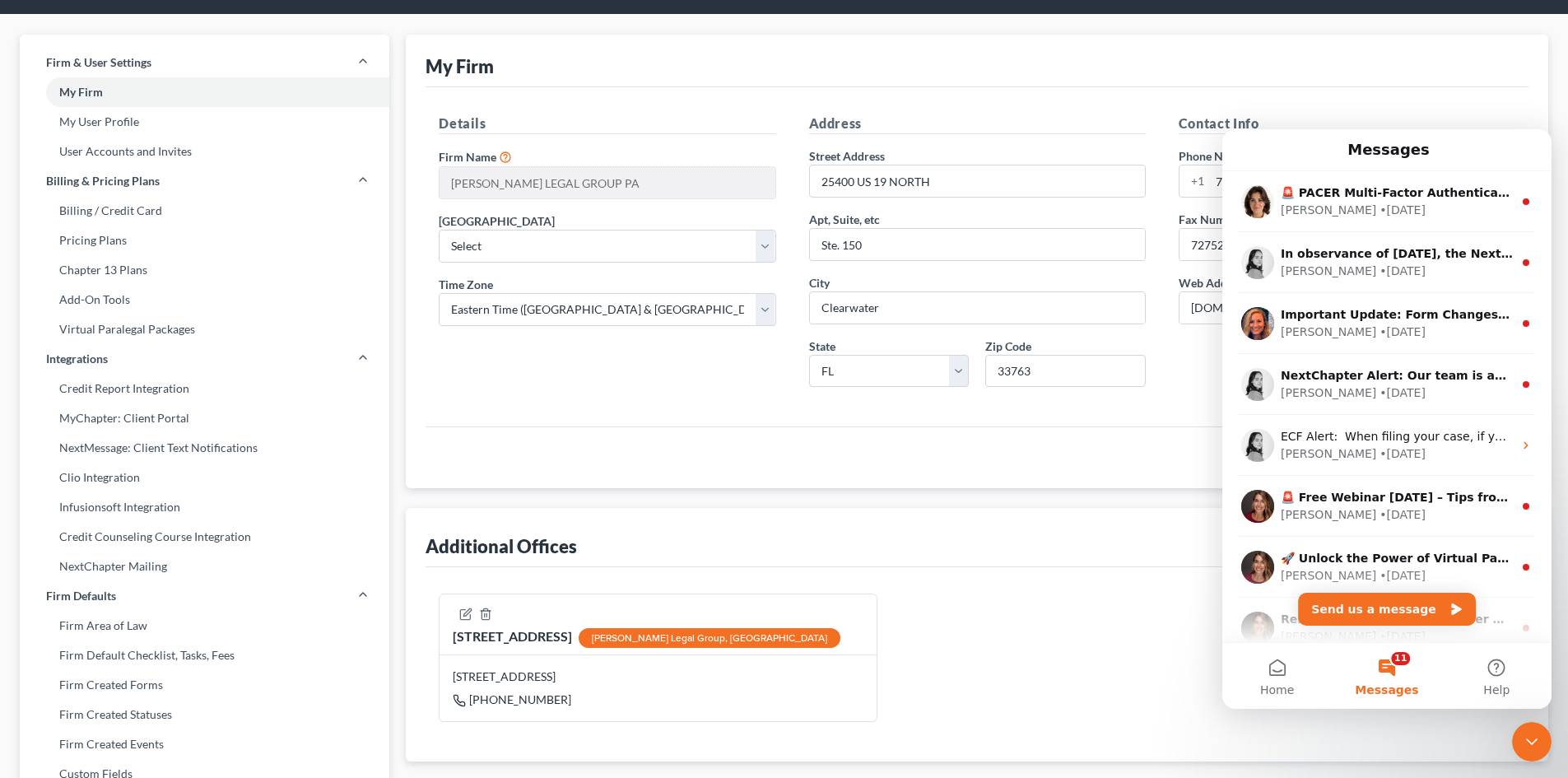
scroll to position [0, 0]
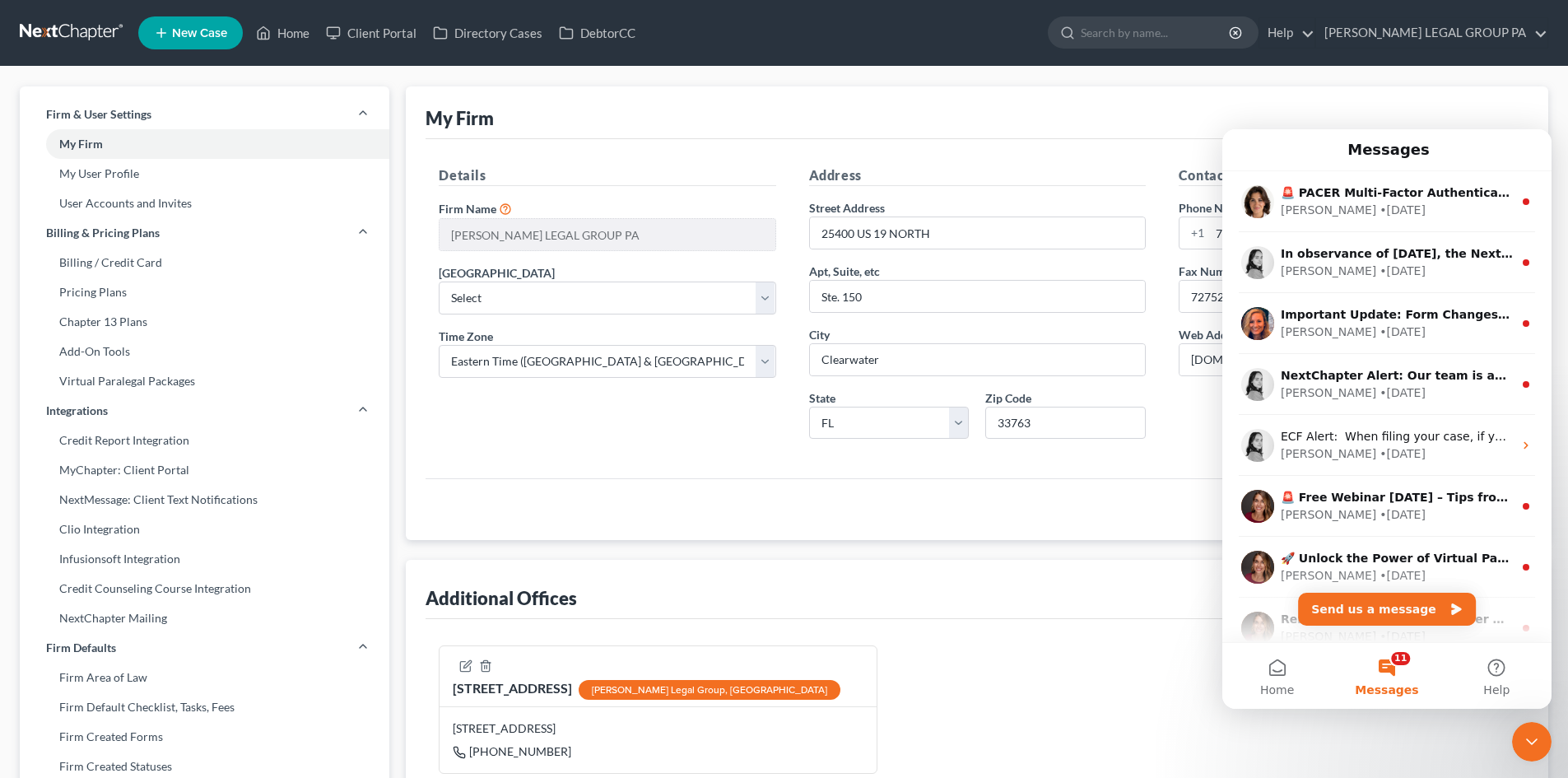
click at [1082, 623] on div "25400 US HWY 19 NORTH STE 150 Weller Legal Group, PA 25400 US HWY 19 NORTH STE …" at bounding box center [977, 716] width 1103 height 194
click at [1095, 569] on div "Additional Offices New Office" at bounding box center [977, 589] width 1103 height 59
click at [1469, 73] on div "Firm & User Settings My Firm My User Profile User Accounts and Invites Billing …" at bounding box center [784, 643] width 1568 height 1152
click at [1521, 734] on div "Close Intercom Messenger" at bounding box center [1531, 741] width 40 height 40
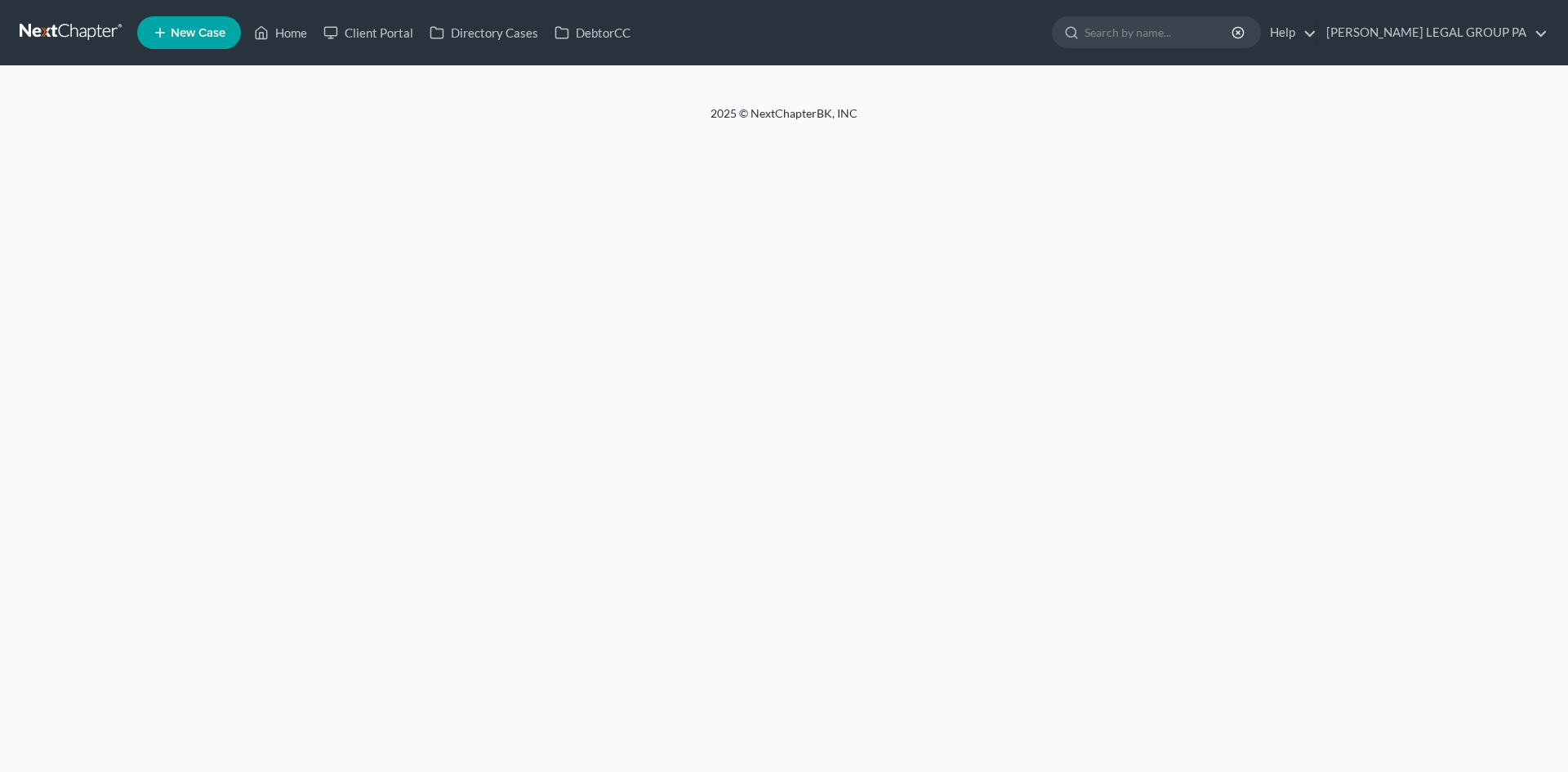
select select "1"
select select "0"
select select "3"
select select "15"
select select "0"
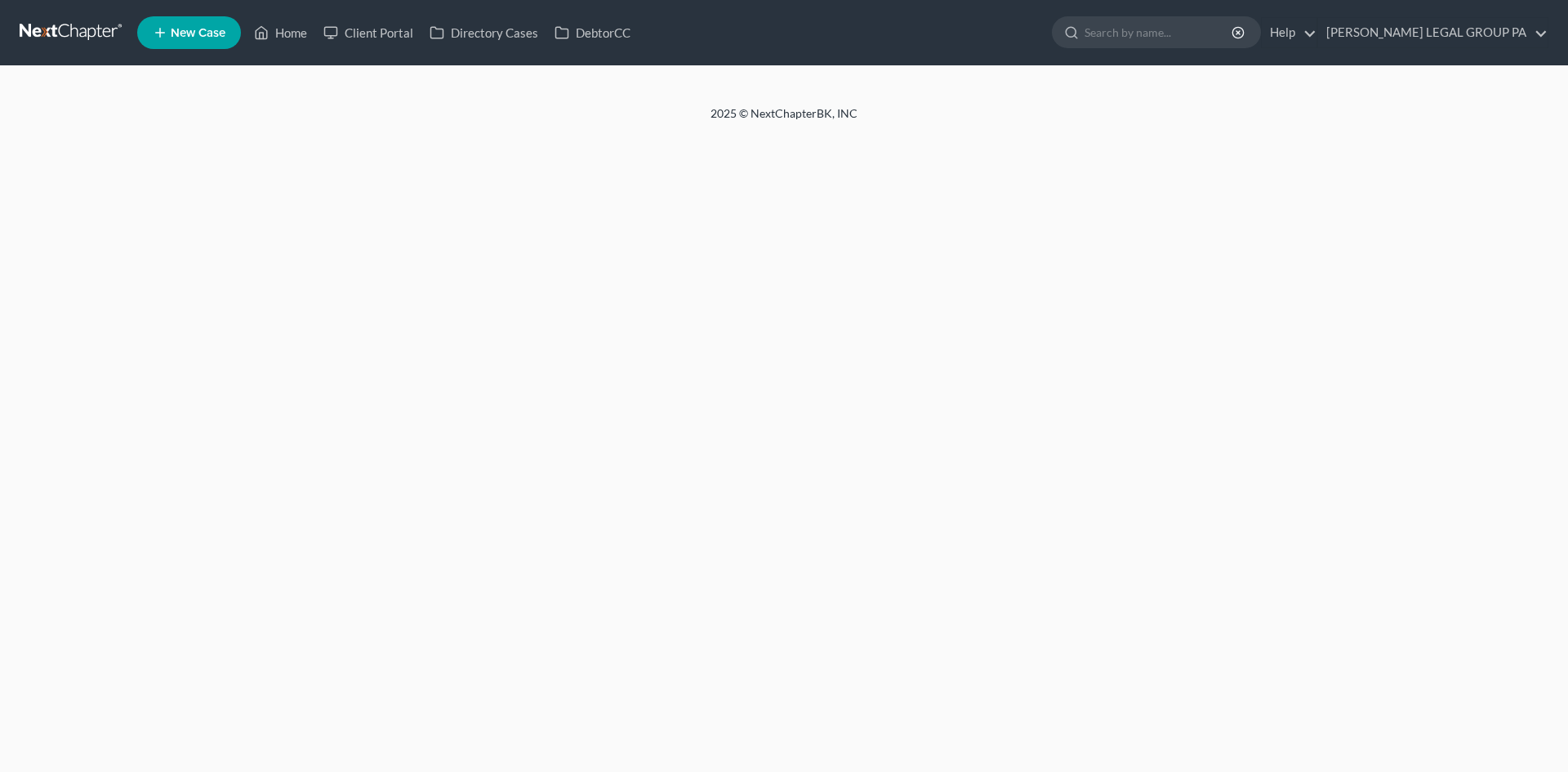
select select "9"
